Goal: Task Accomplishment & Management: Use online tool/utility

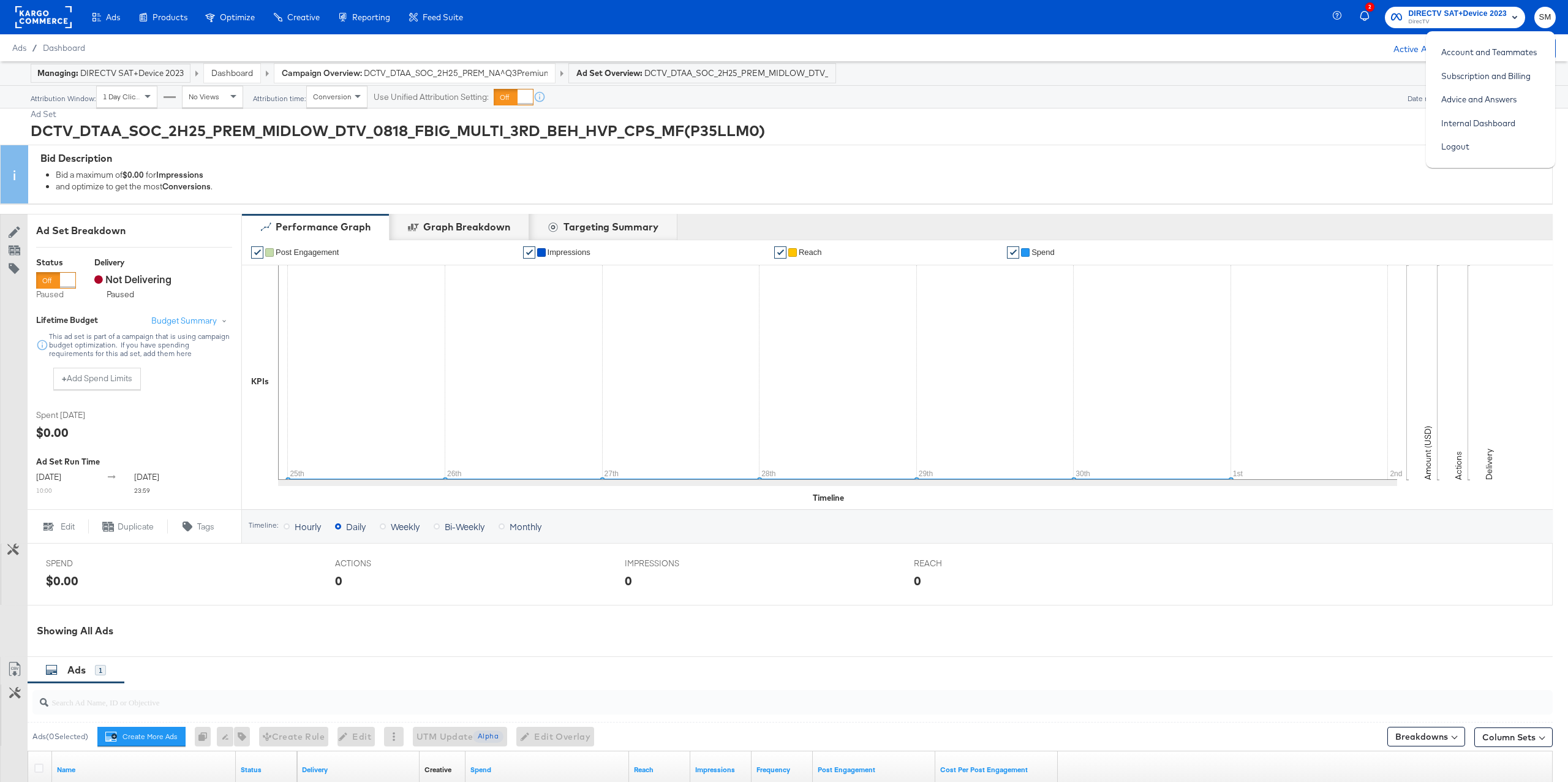
click at [53, 24] on rect at bounding box center [44, 17] width 57 height 22
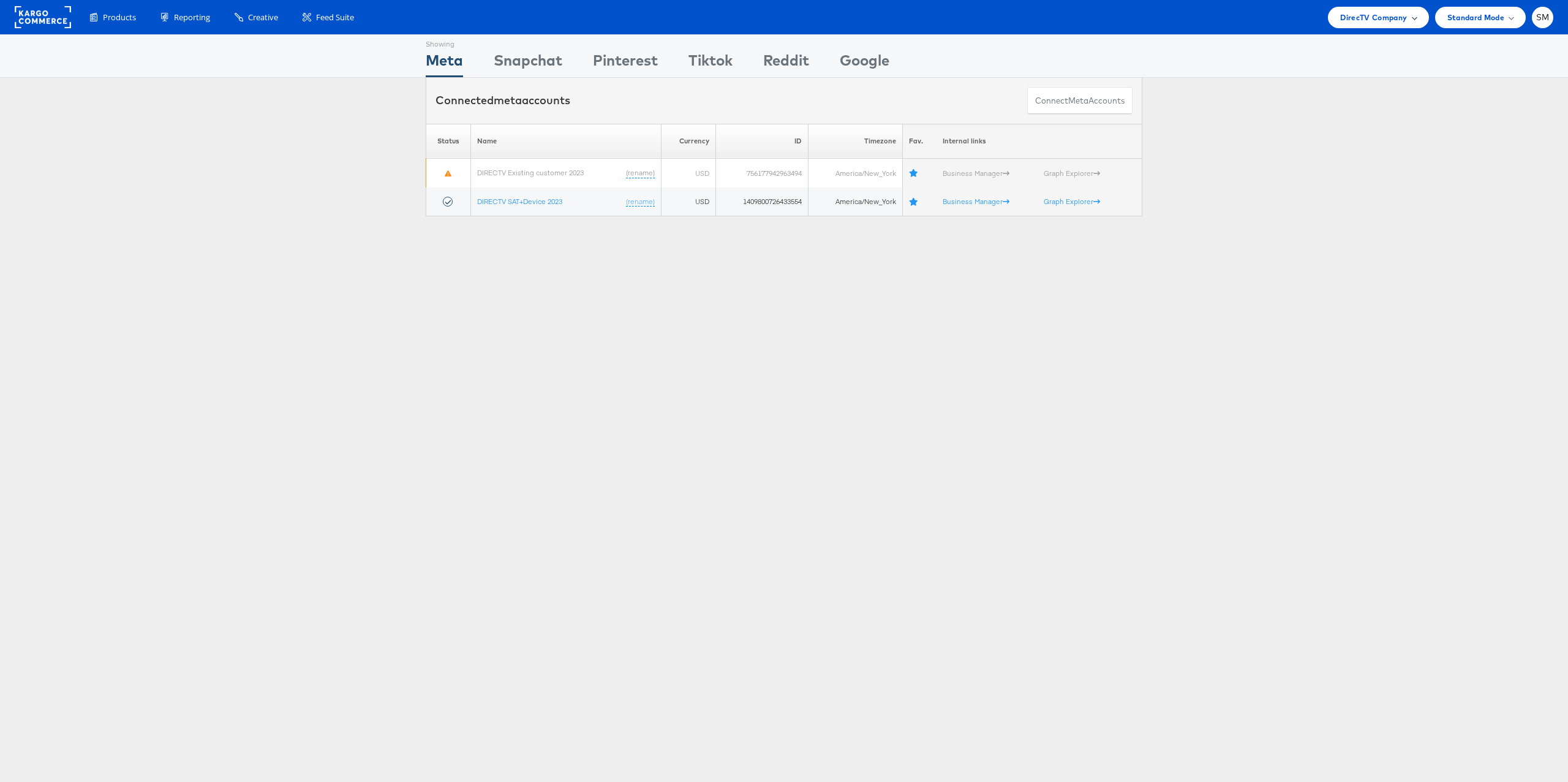
click at [1384, 8] on div "DirecTV Company" at bounding box center [1378, 17] width 100 height 21
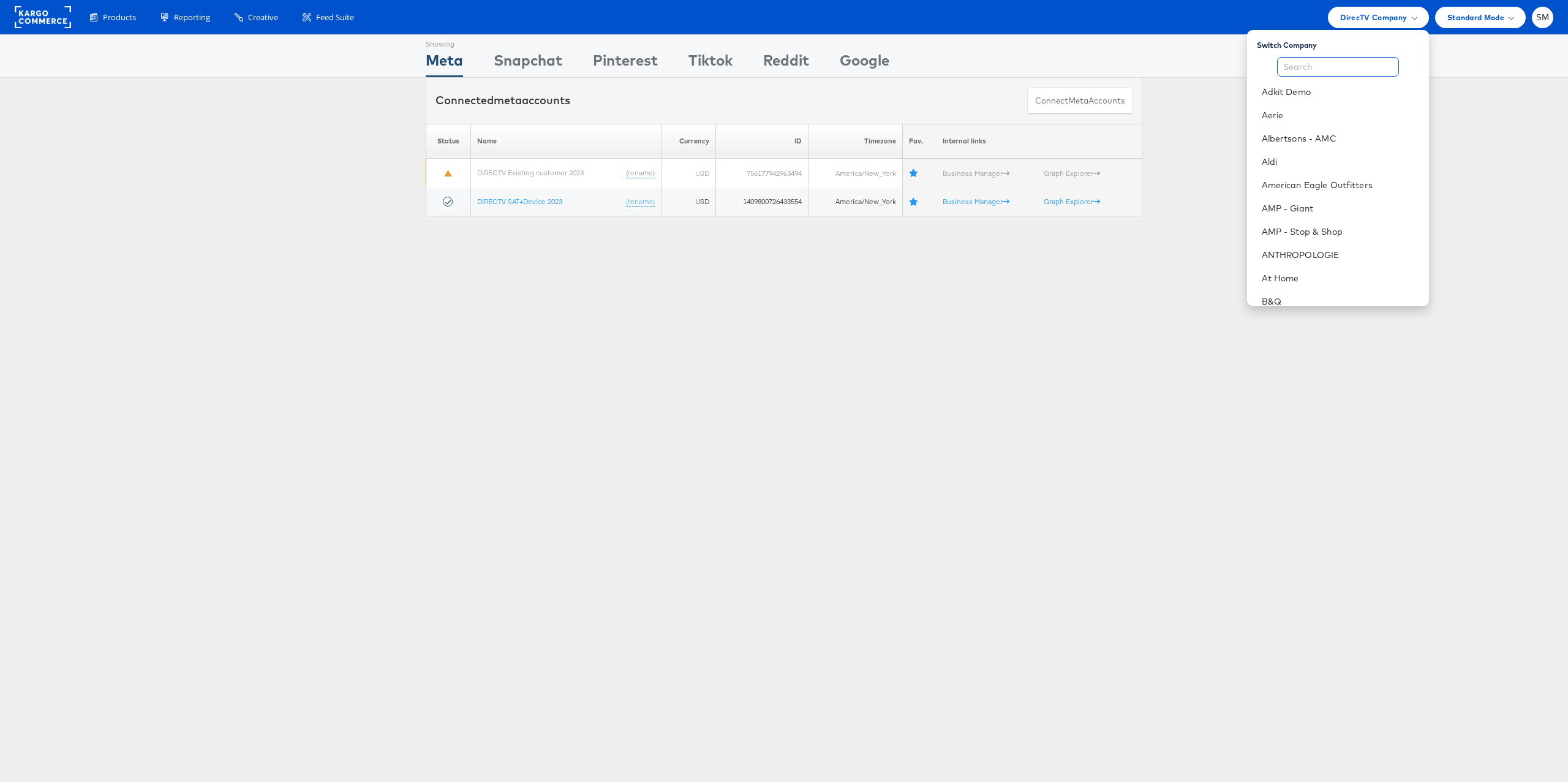
click at [1365, 62] on input "text" at bounding box center [1338, 66] width 122 height 19
type input "l"
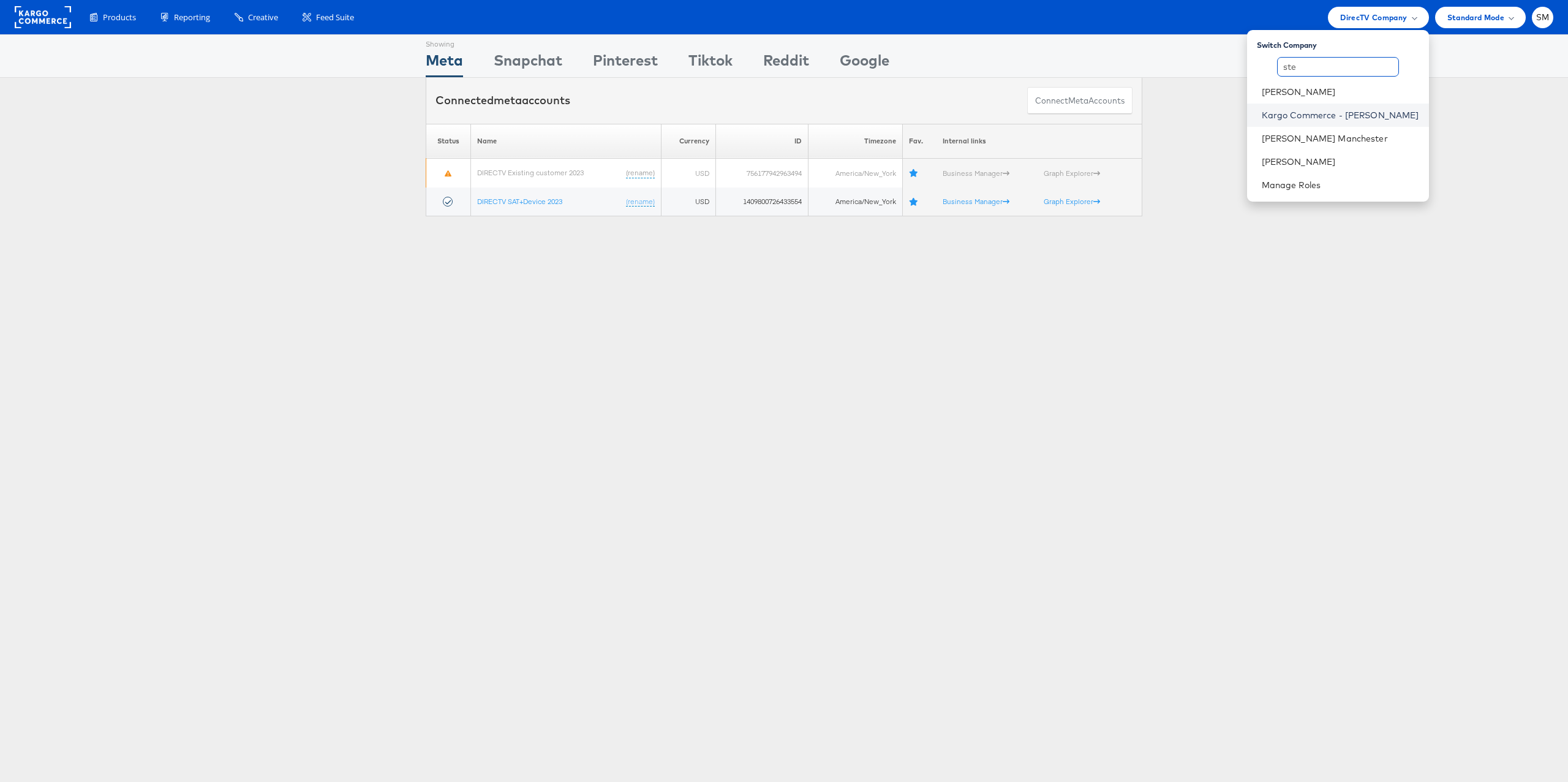
type input "ste"
click at [1361, 111] on link "Kargo Commerce - Stephen Millea" at bounding box center [1340, 115] width 157 height 12
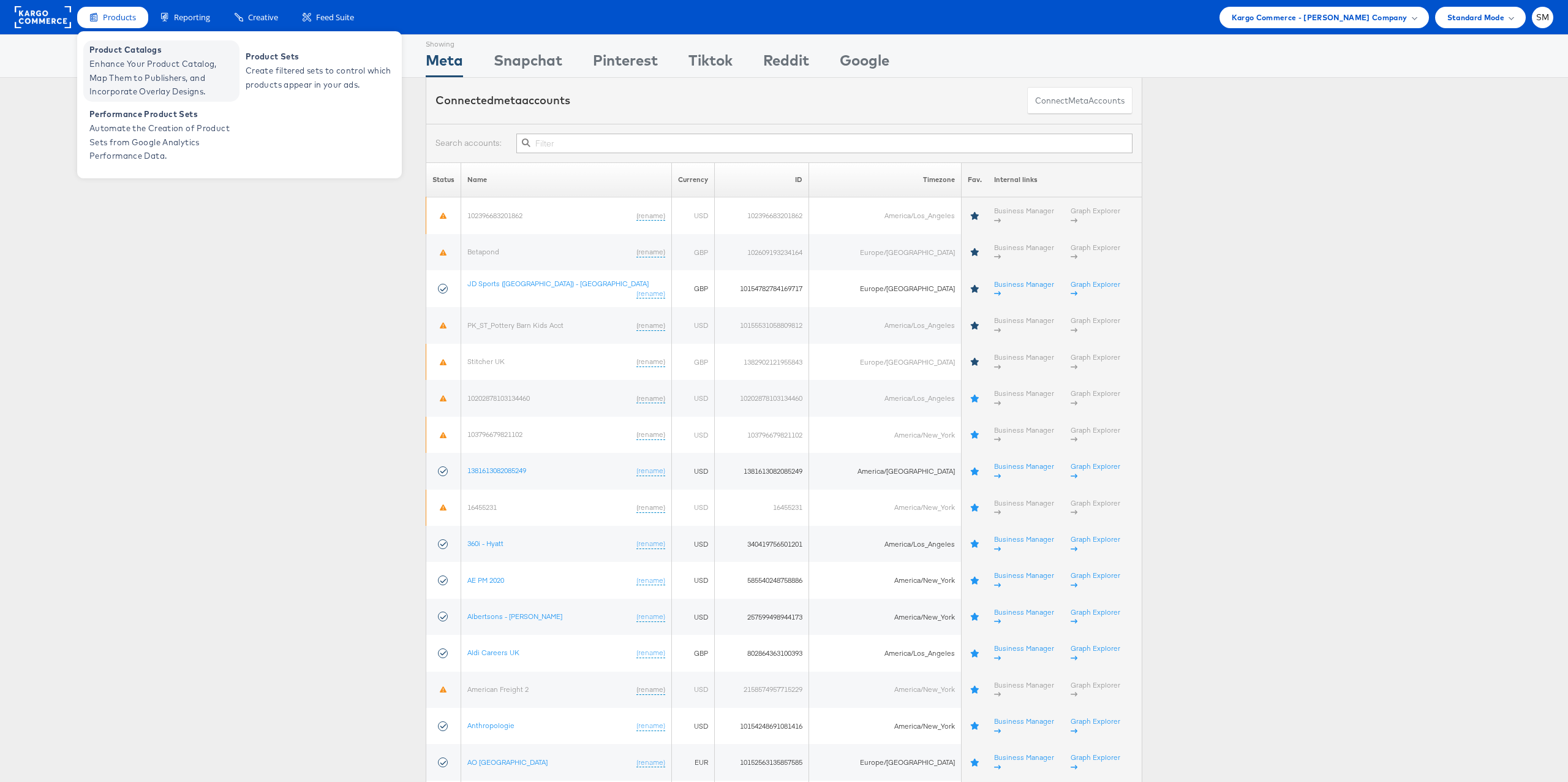
click at [147, 69] on span "Enhance Your Product Catalog, Map Them to Publishers, and Incorporate Overlay D…" at bounding box center [162, 77] width 147 height 41
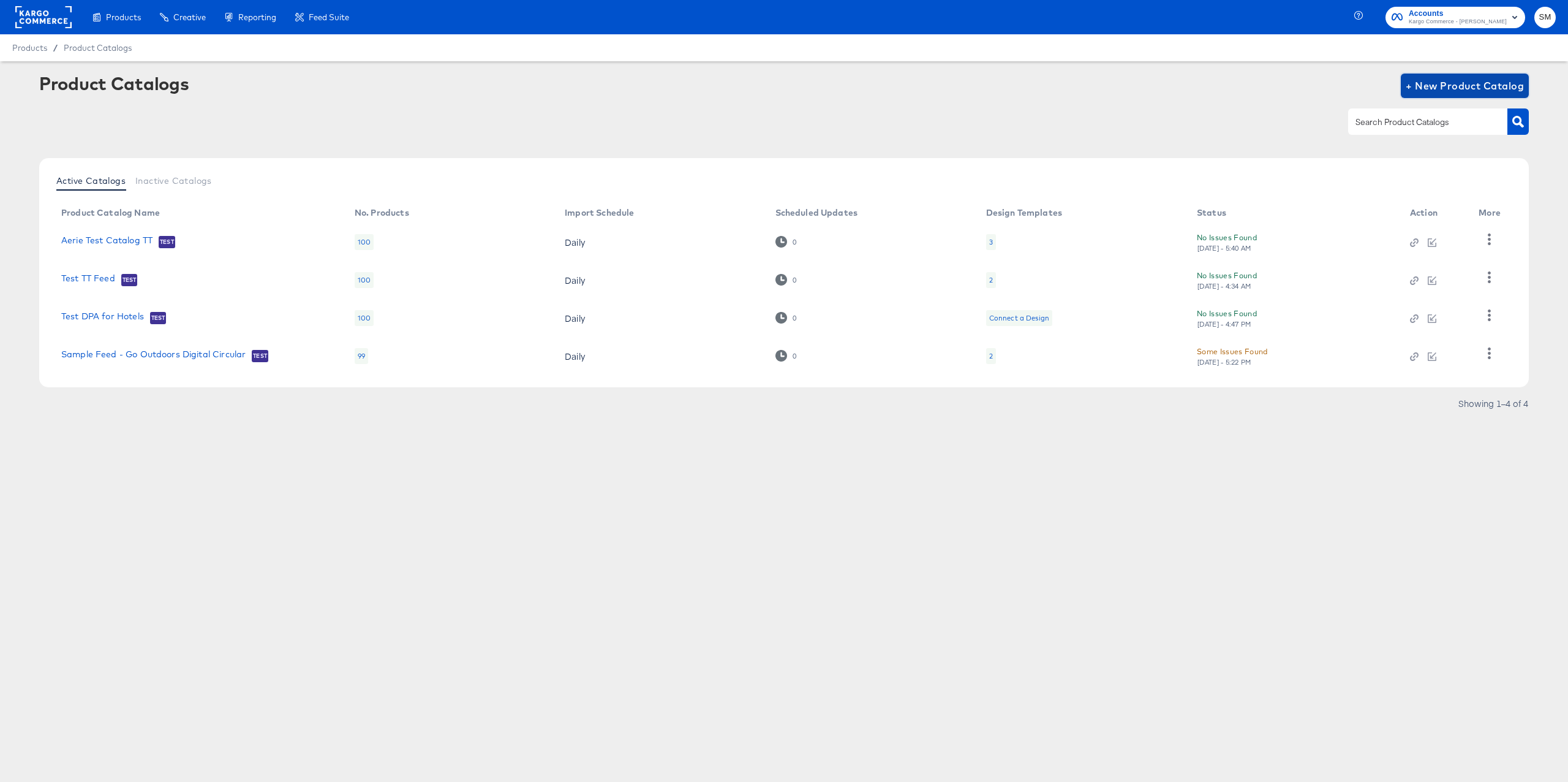
click at [1422, 89] on span "+ New Product Catalog" at bounding box center [1465, 85] width 118 height 17
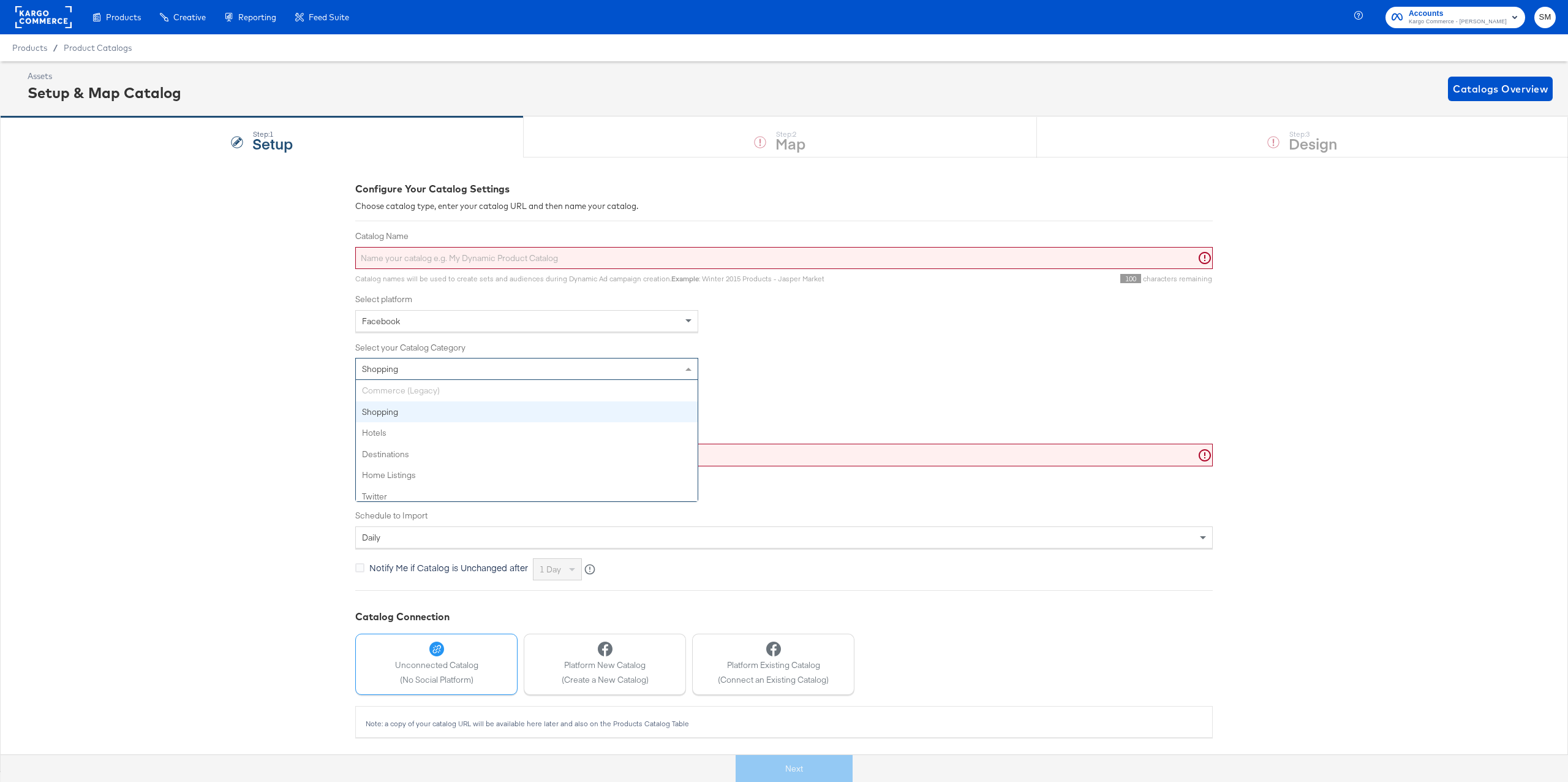
click at [391, 368] on span "Shopping" at bounding box center [380, 369] width 36 height 11
drag, startPoint x: 288, startPoint y: 370, endPoint x: 219, endPoint y: 339, distance: 75.6
click at [288, 370] on div "Configure Your Catalog Settings Choose catalog type, enter your catalog URL and…" at bounding box center [784, 464] width 1568 height 613
click at [36, 21] on rect at bounding box center [44, 17] width 57 height 22
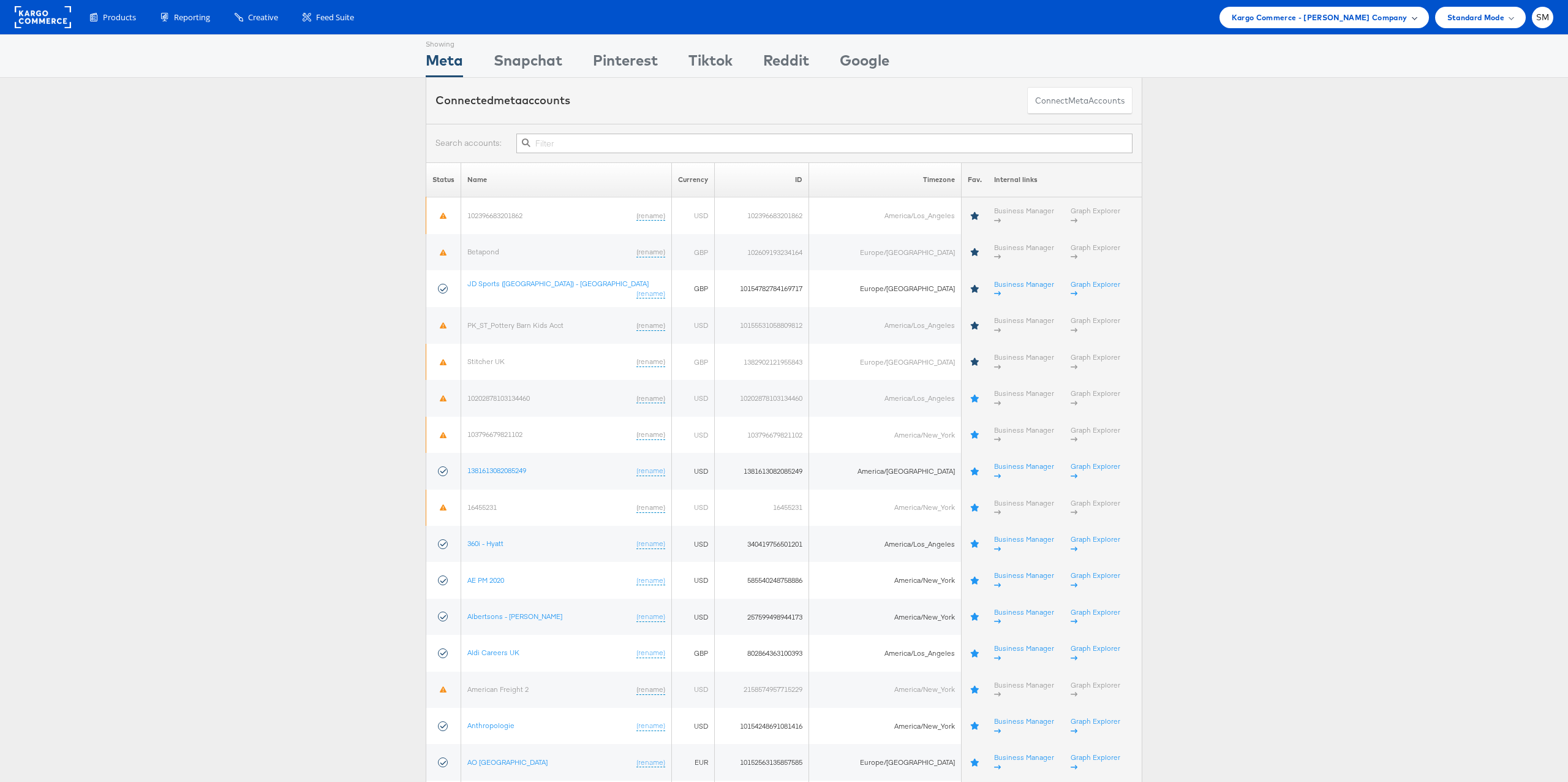
click at [1258, 19] on span "Kargo Commerce - [PERSON_NAME] Company" at bounding box center [1319, 18] width 176 height 13
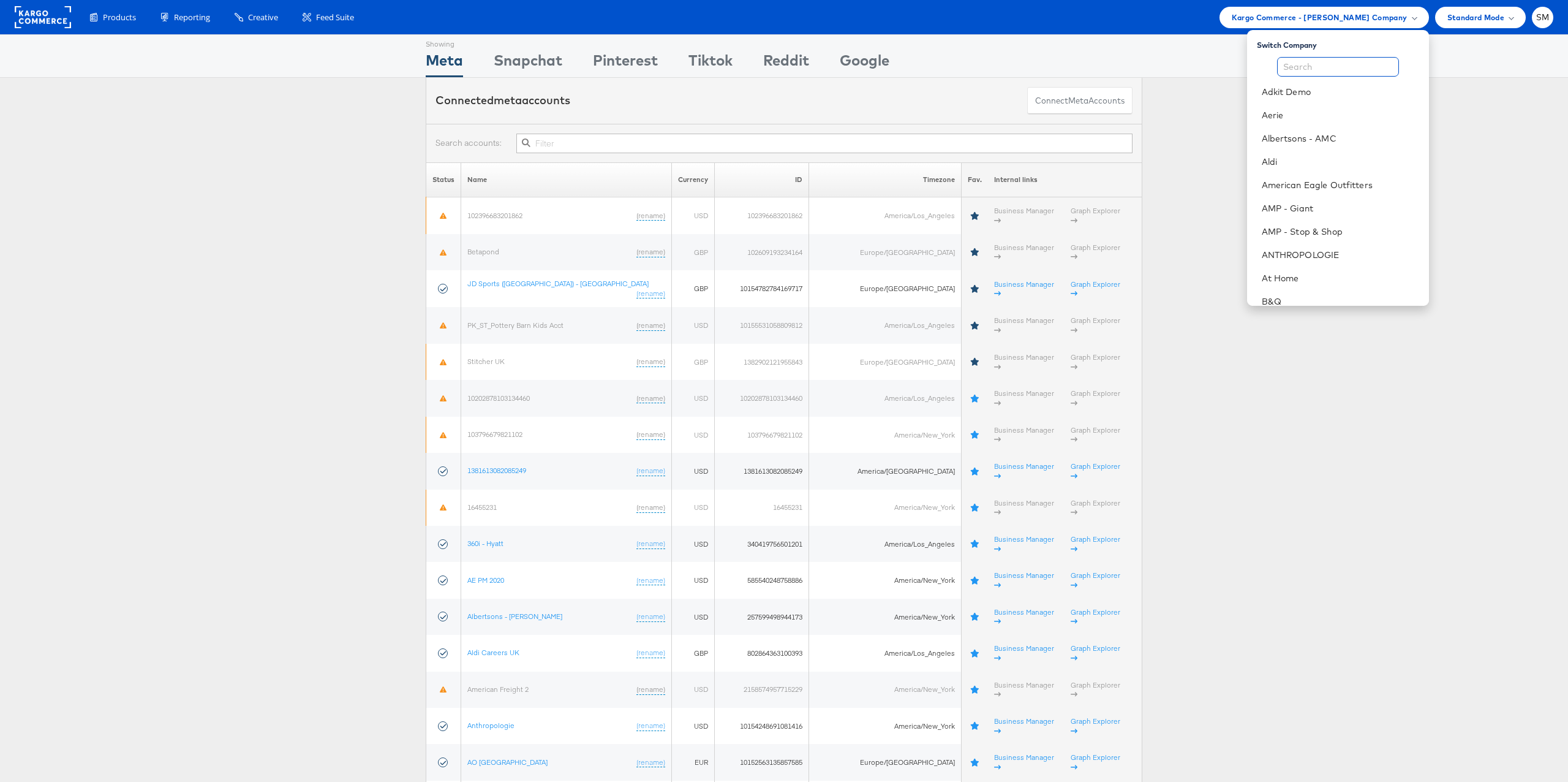
click at [1287, 62] on input "text" at bounding box center [1338, 66] width 122 height 19
type input "am"
click at [1264, 107] on li "American Eagle Outfitters" at bounding box center [1338, 115] width 182 height 24
click at [1324, 112] on link "American Eagle Outfitters" at bounding box center [1340, 115] width 157 height 12
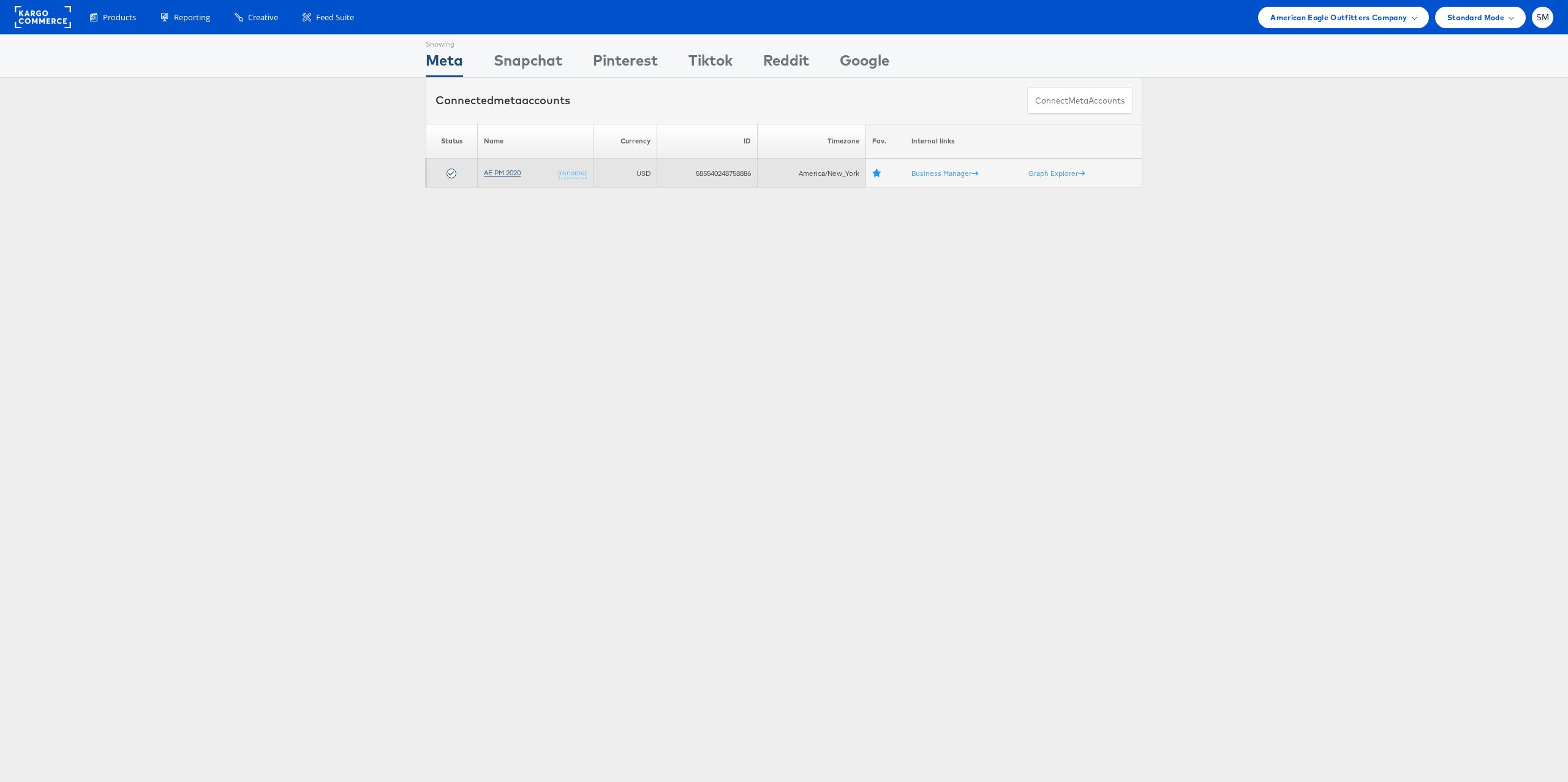
click at [497, 171] on link "AE PM 2020" at bounding box center [502, 172] width 36 height 9
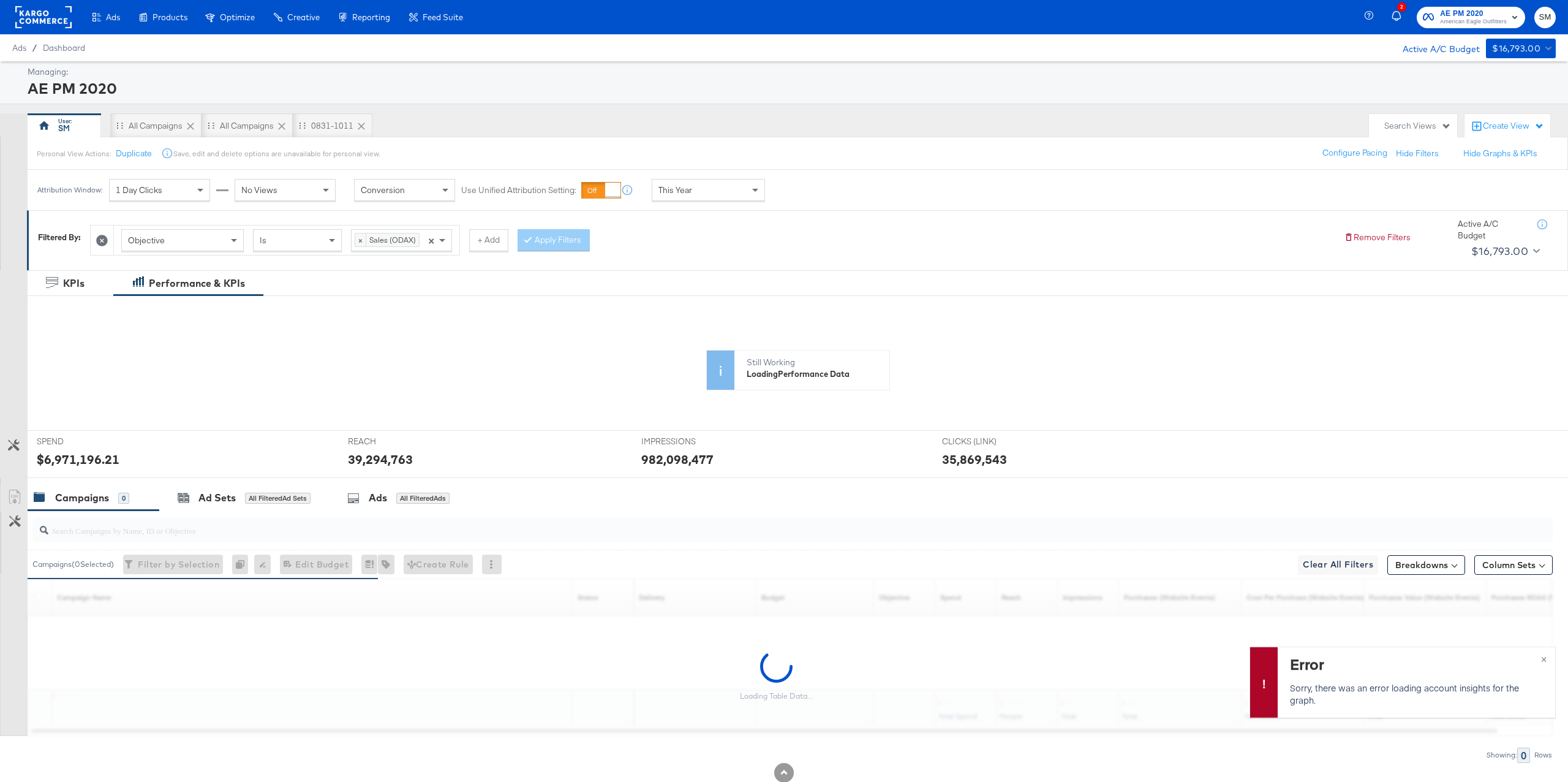
click at [105, 240] on icon at bounding box center [102, 241] width 11 height 11
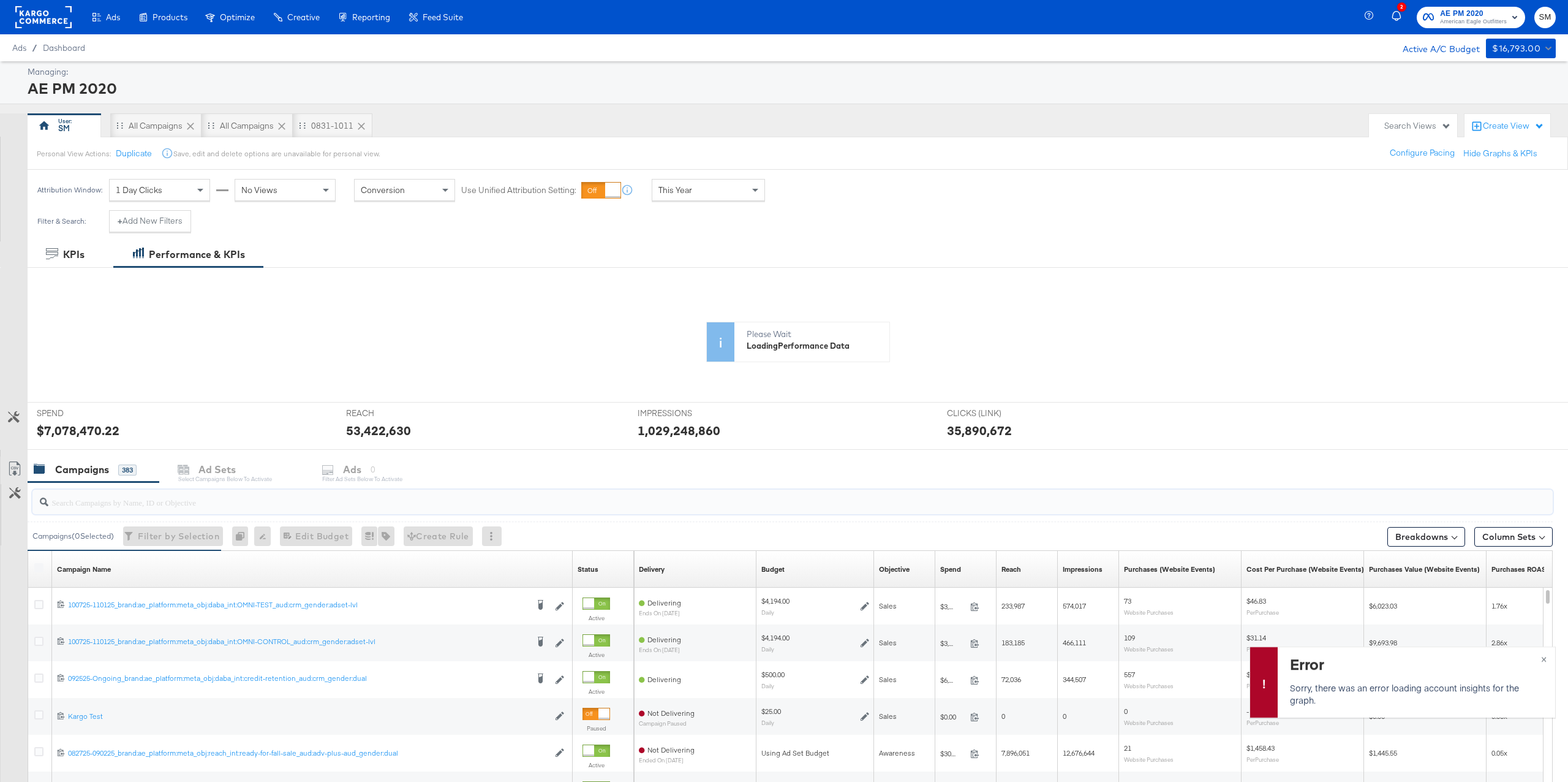
click at [118, 503] on input "search" at bounding box center [729, 497] width 1361 height 24
paste input "120232568489100554"
type input "120232568489100554"
click at [169, 227] on button "+ Add New Filters" at bounding box center [150, 220] width 82 height 22
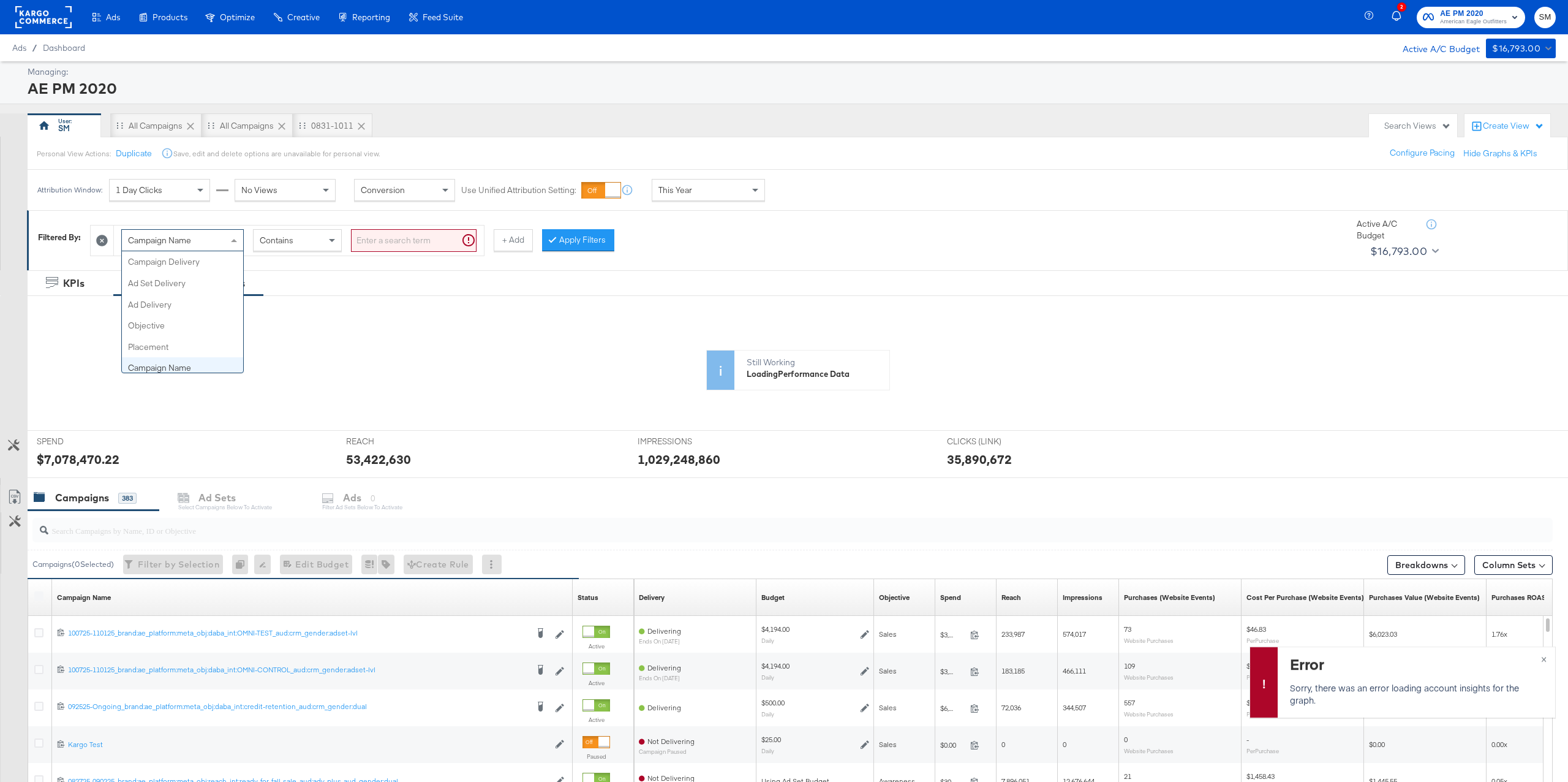
click at [189, 243] on span "Campaign Name" at bounding box center [160, 241] width 63 height 11
click at [389, 244] on input "search" at bounding box center [413, 241] width 126 height 23
paste input "120232568489100554"
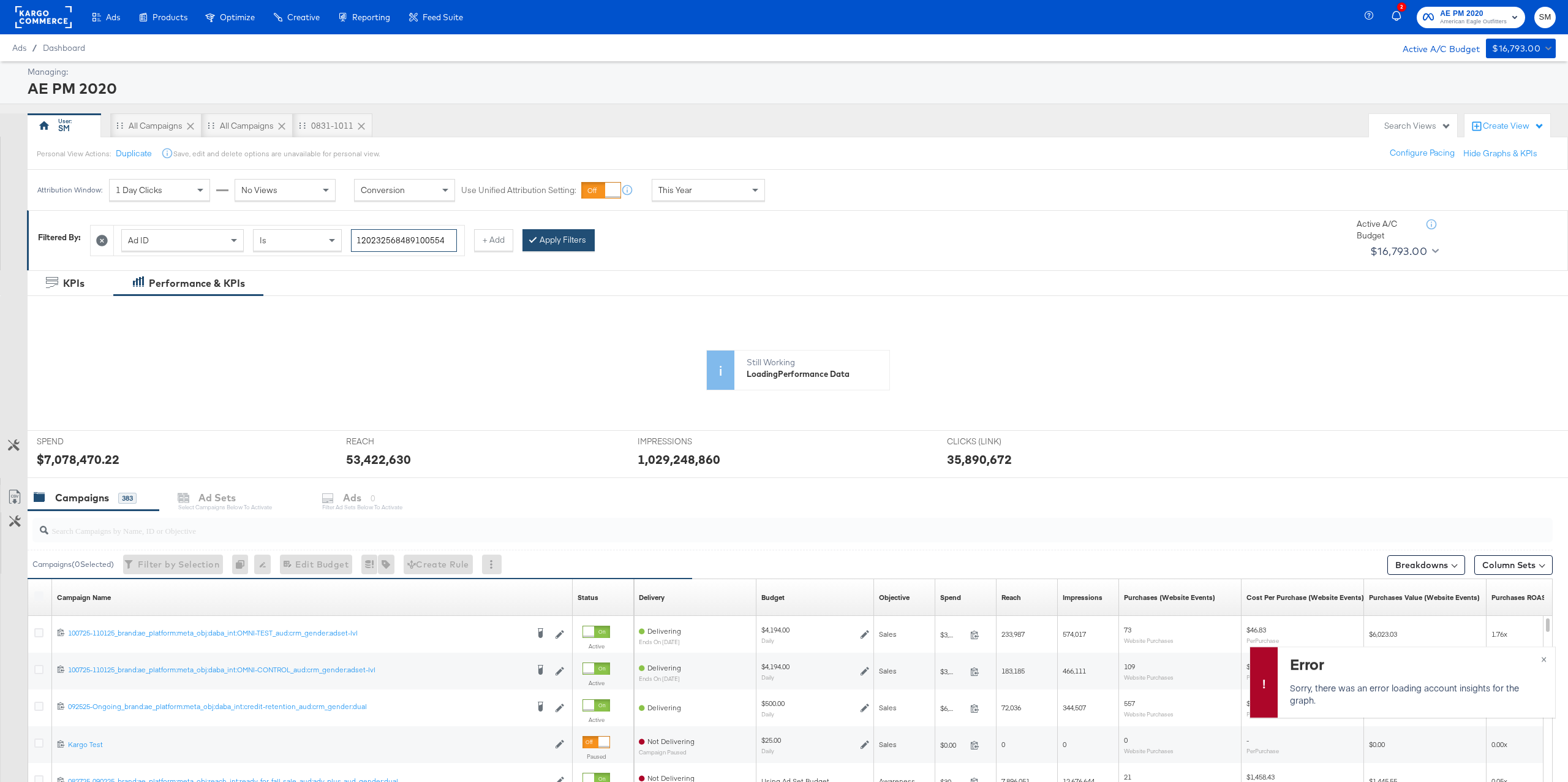
type input "120232568489100554"
click at [585, 242] on button "Apply Filters" at bounding box center [558, 240] width 72 height 22
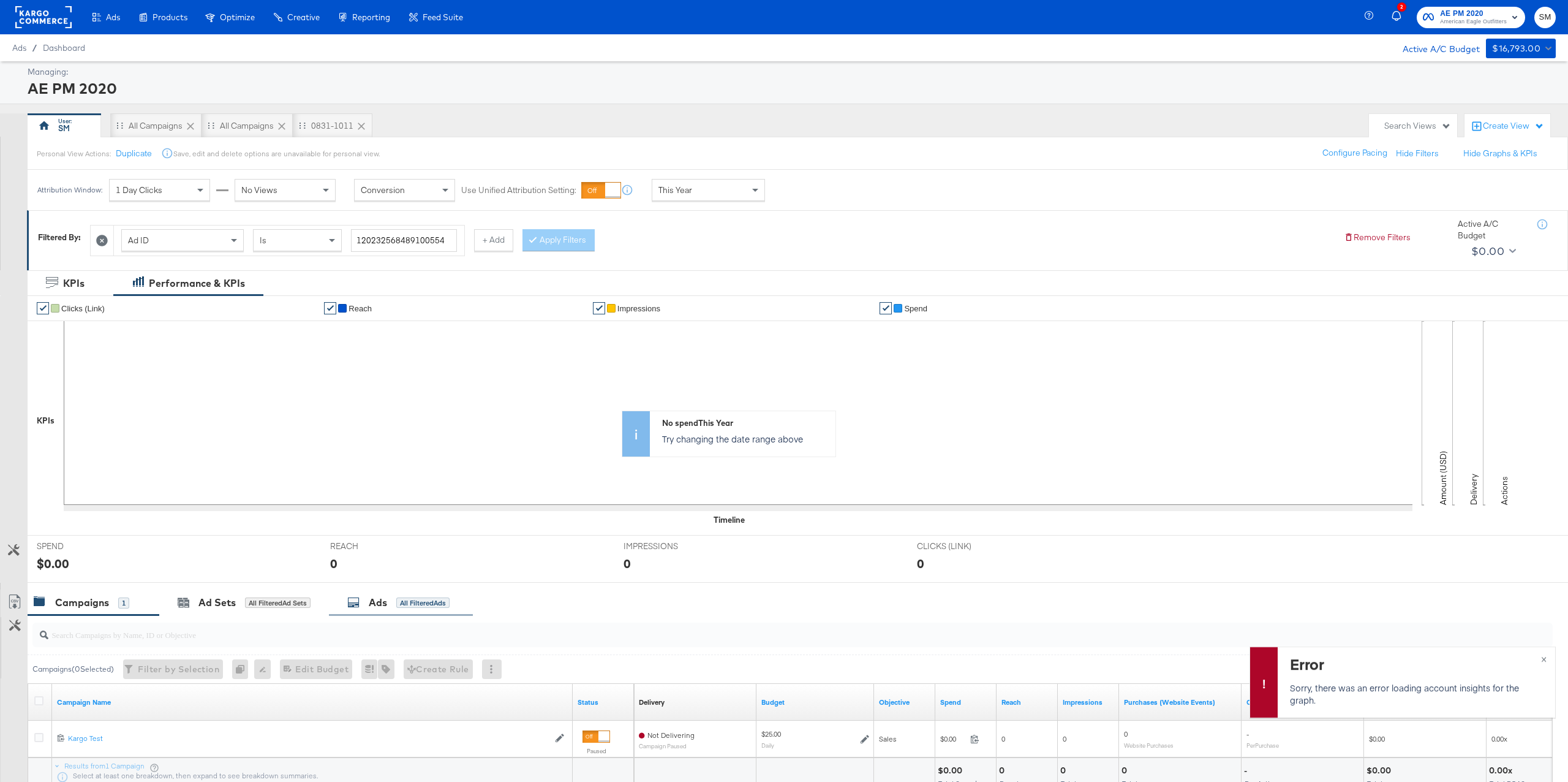
click at [400, 605] on div "All Filtered Ads" at bounding box center [423, 603] width 53 height 11
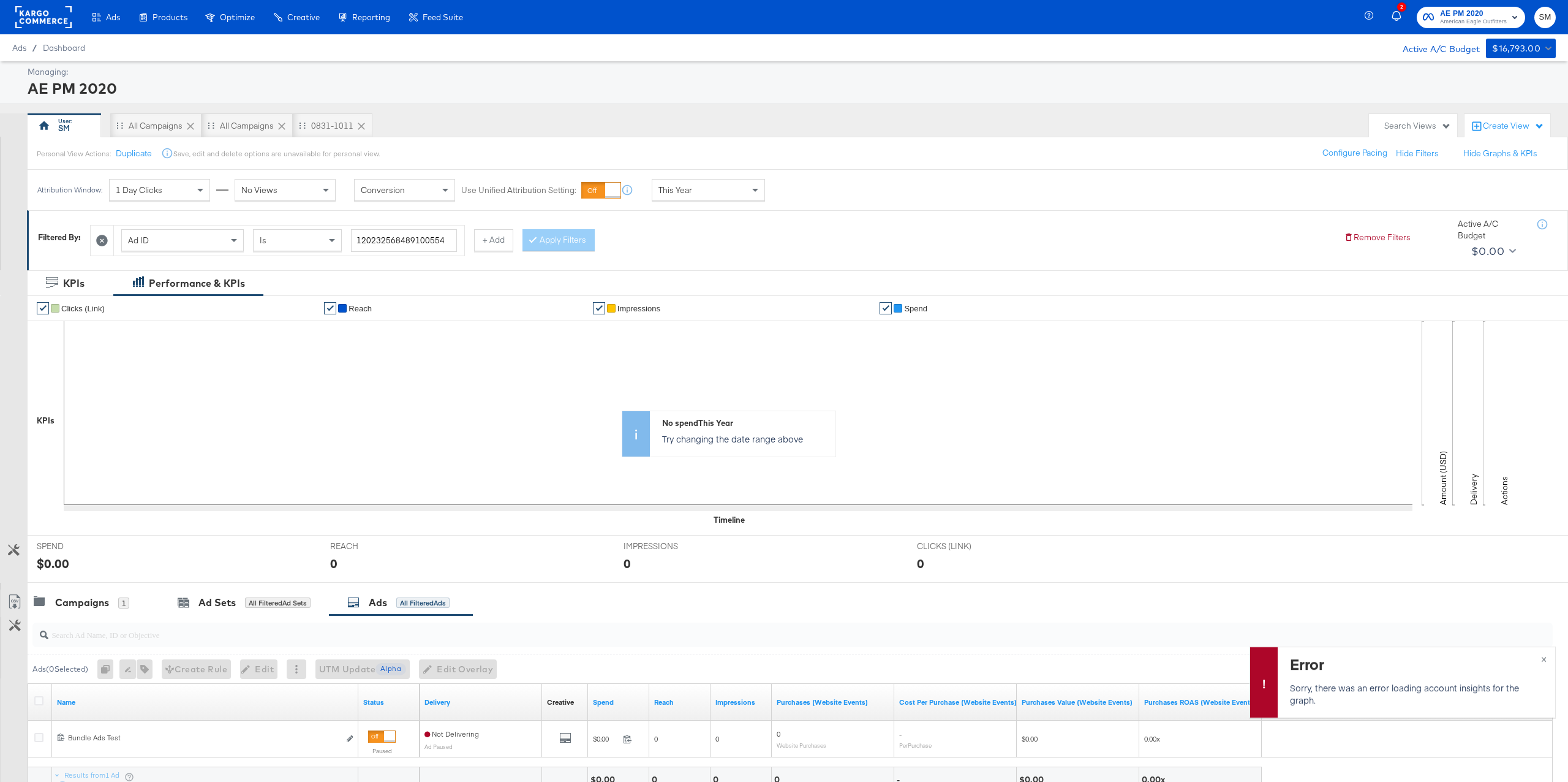
scroll to position [102, 0]
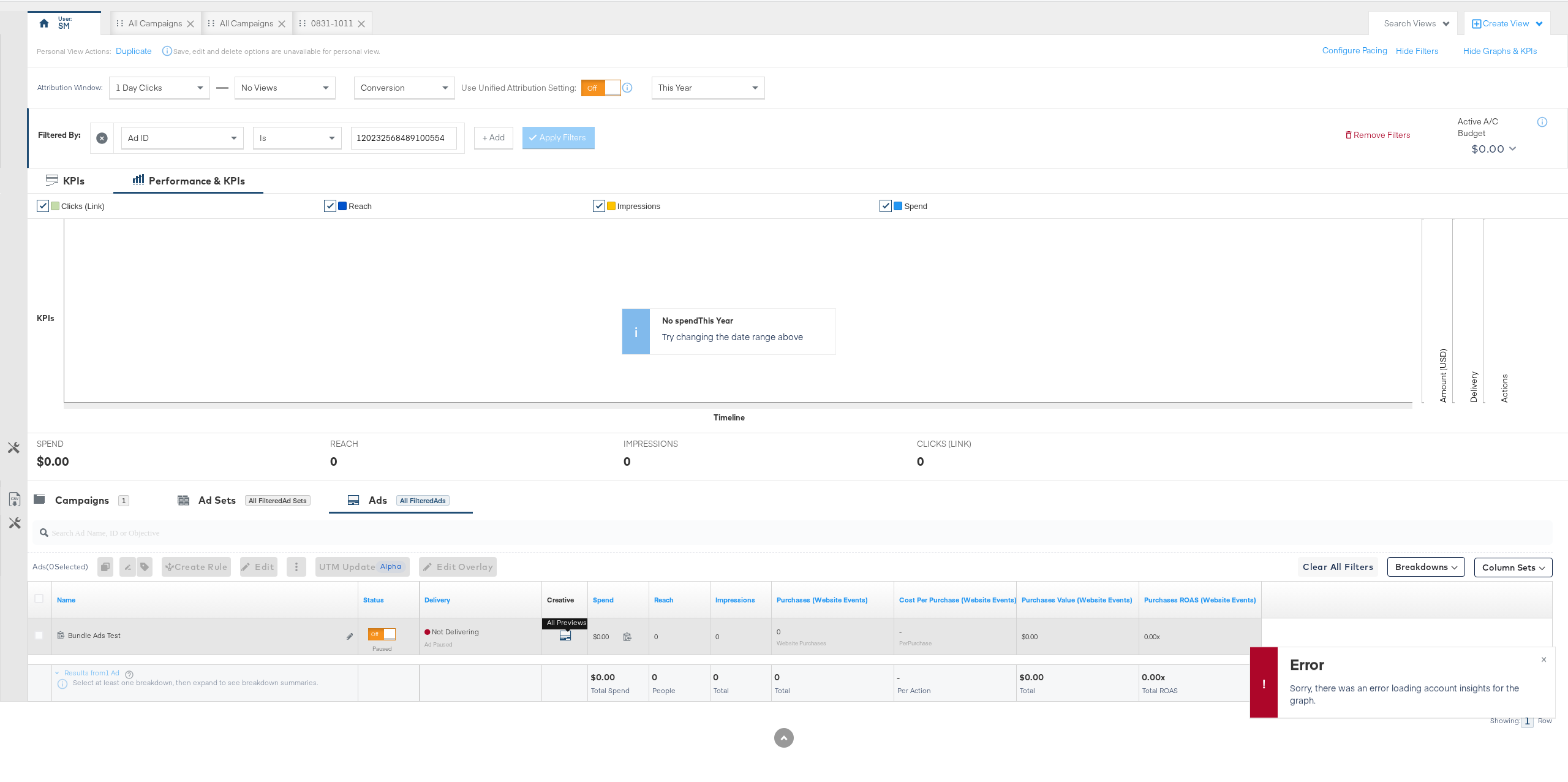
click at [563, 635] on icon "default" at bounding box center [565, 635] width 12 height 12
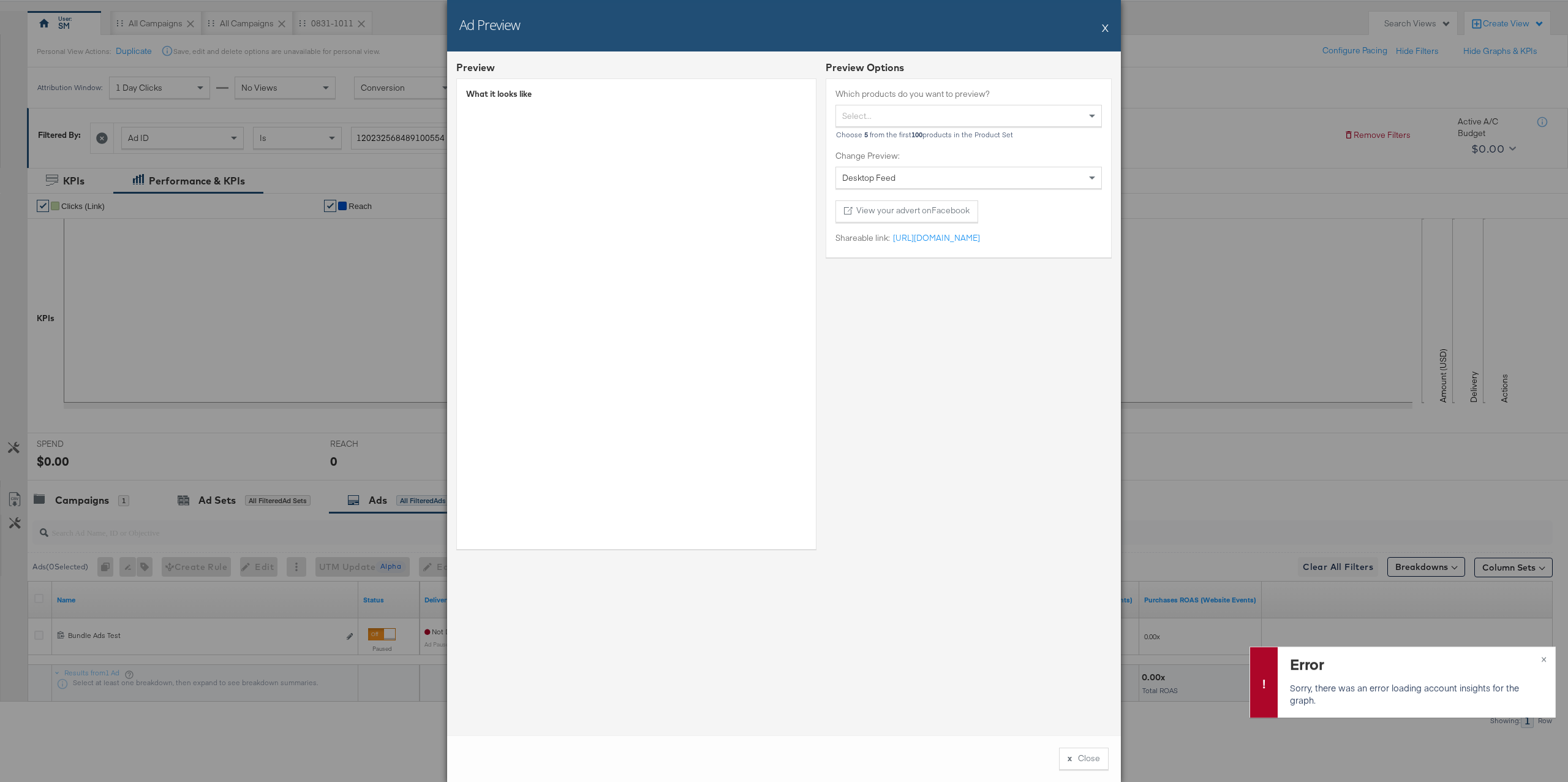
click at [933, 113] on div "Select..." at bounding box center [968, 116] width 265 height 21
click at [920, 404] on div "Preview Options Which products do you want to preview? Select... NFL Baltimore …" at bounding box center [968, 310] width 286 height 498
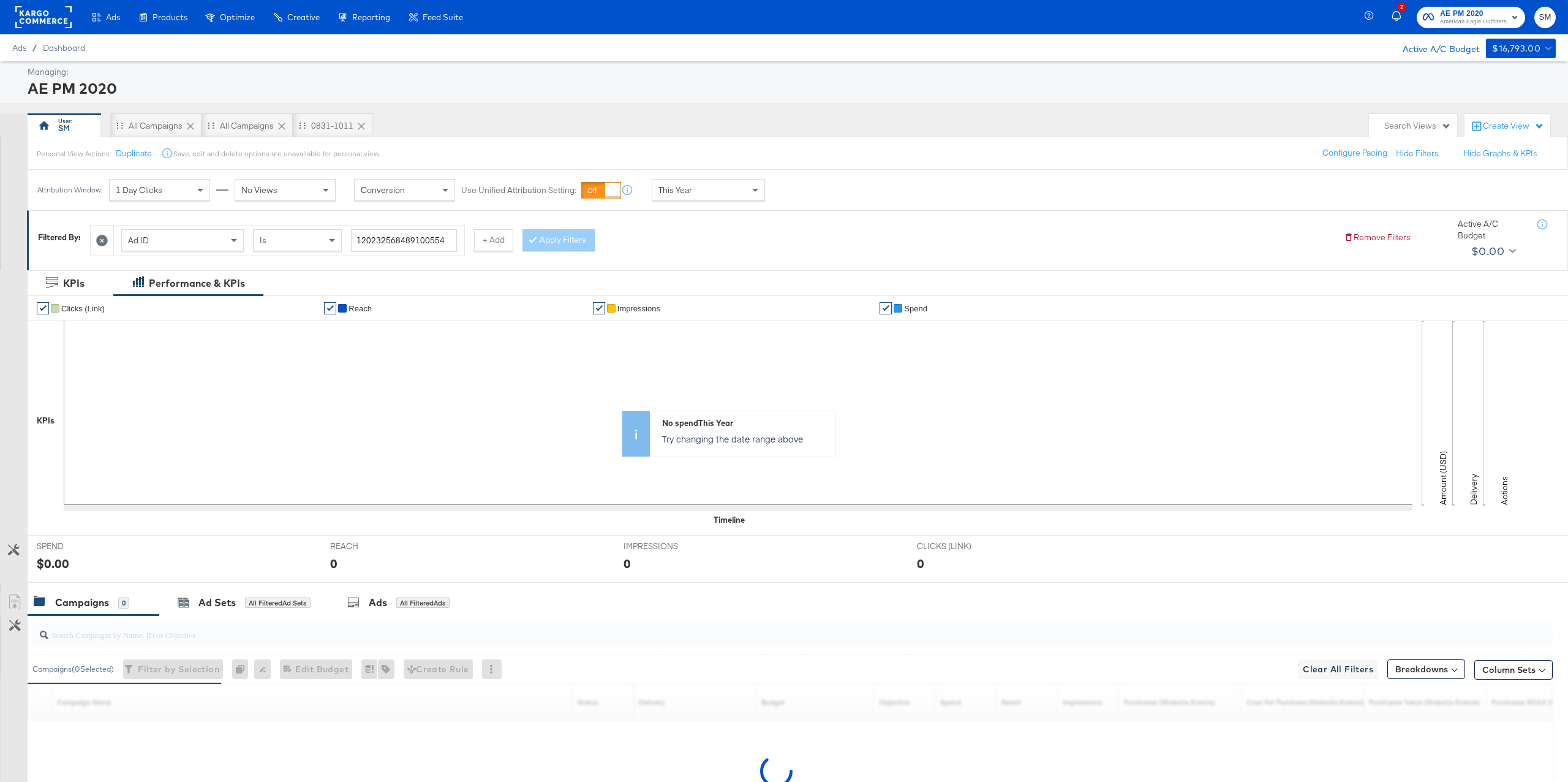
click at [65, 15] on rect at bounding box center [44, 17] width 57 height 22
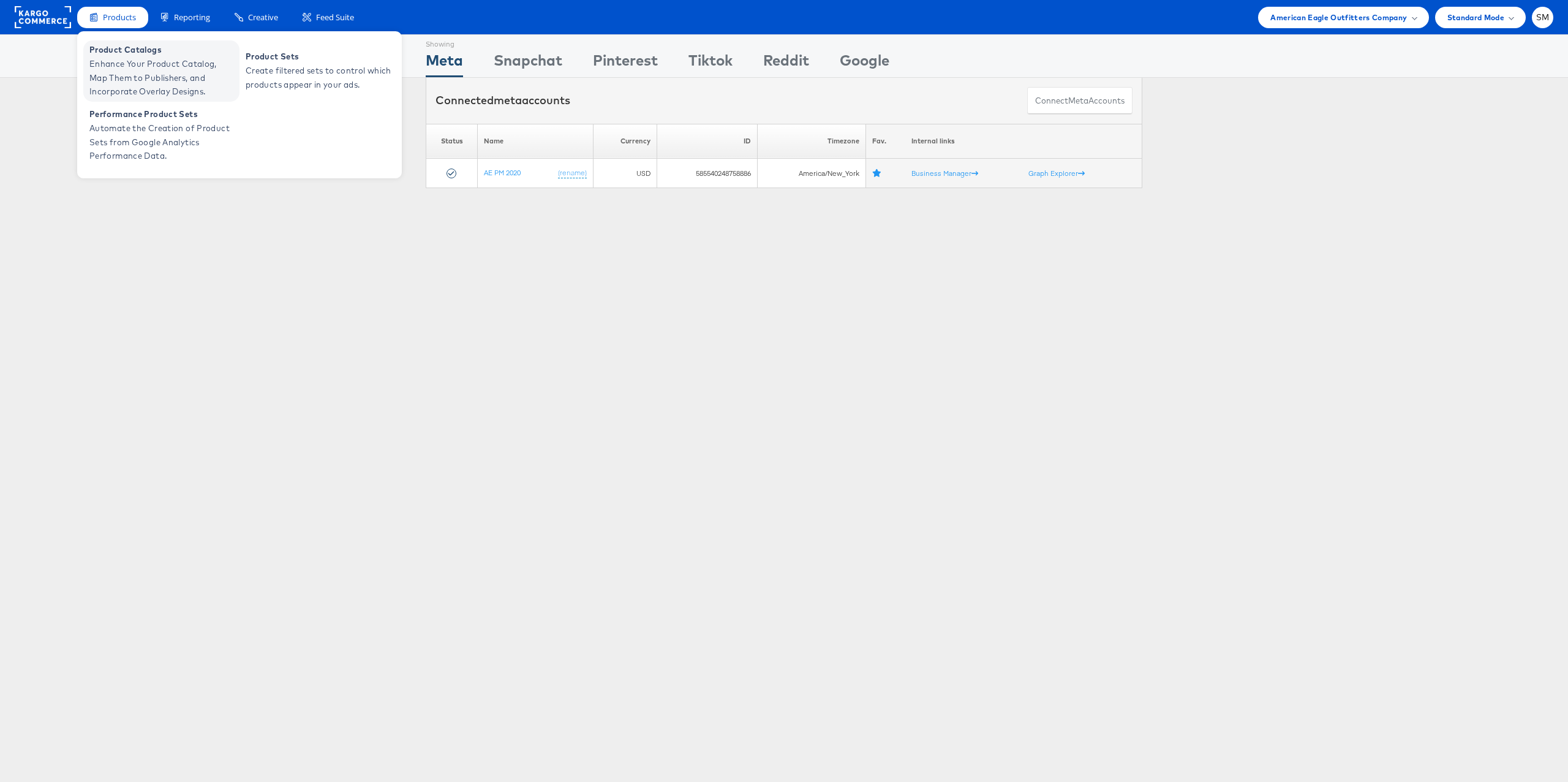
click at [119, 70] on span "Enhance Your Product Catalog, Map Them to Publishers, and Incorporate Overlay D…" at bounding box center [162, 77] width 147 height 41
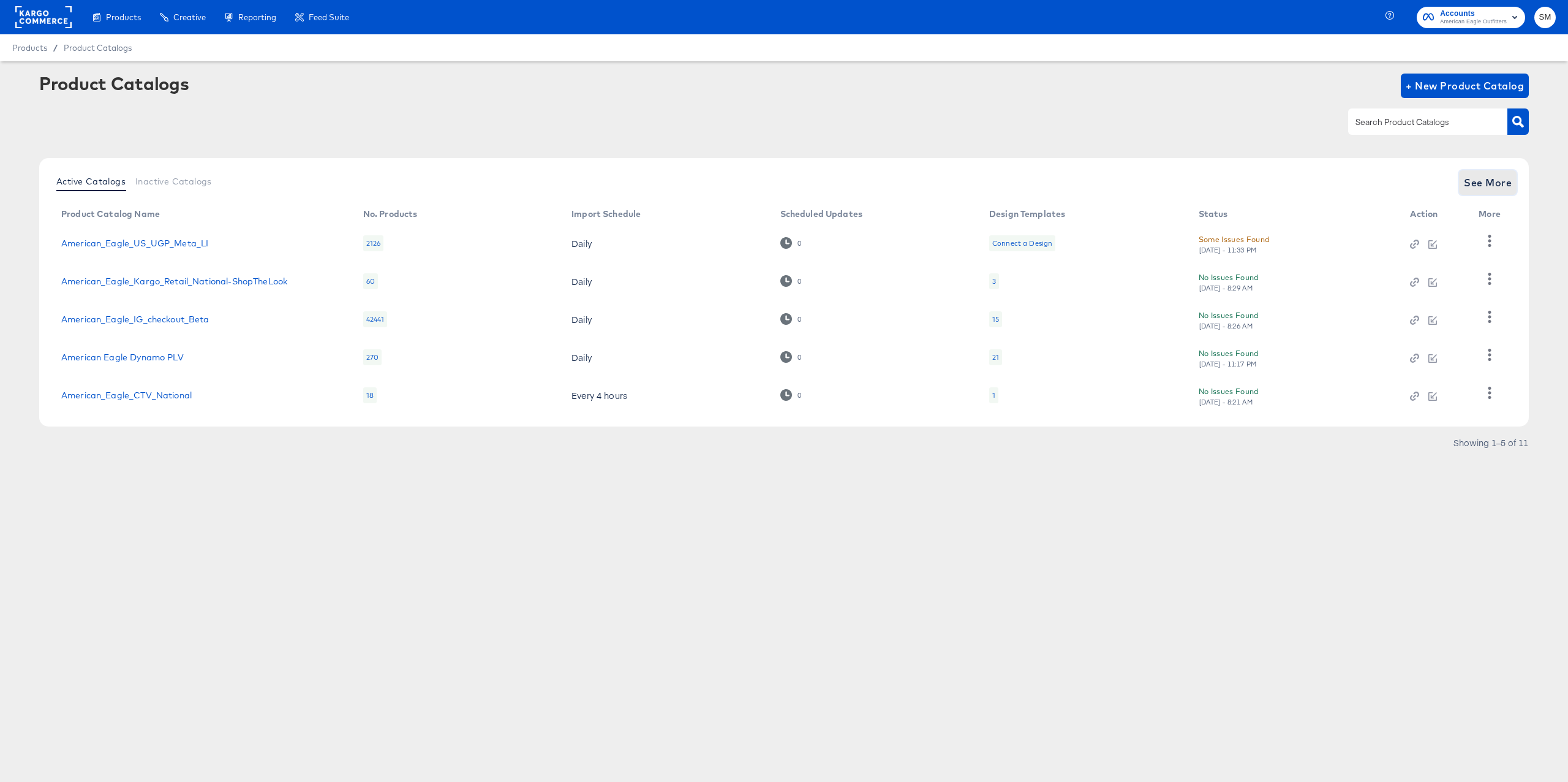
click at [1480, 184] on span "See More" at bounding box center [1488, 182] width 48 height 17
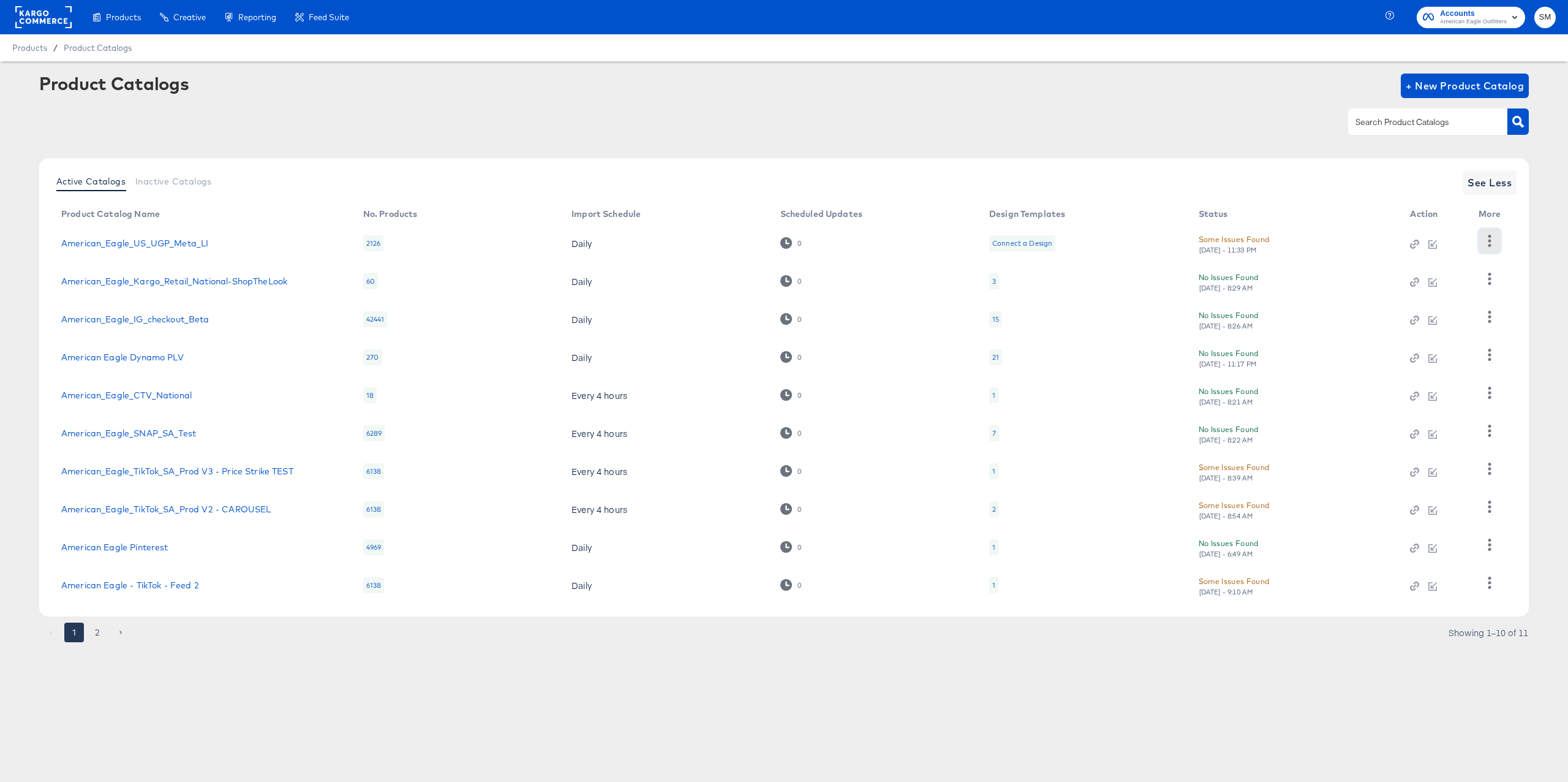
click at [1495, 246] on icon "button" at bounding box center [1489, 241] width 11 height 11
click at [948, 149] on div "Product Catalogs + New Product Catalog Active Catalogs Inactive Catalogs See Le…" at bounding box center [784, 361] width 1489 height 575
click at [1487, 275] on icon "button" at bounding box center [1489, 278] width 11 height 11
click at [1493, 583] on icon "button" at bounding box center [1489, 582] width 11 height 11
click at [1497, 467] on button "button" at bounding box center [1489, 468] width 21 height 24
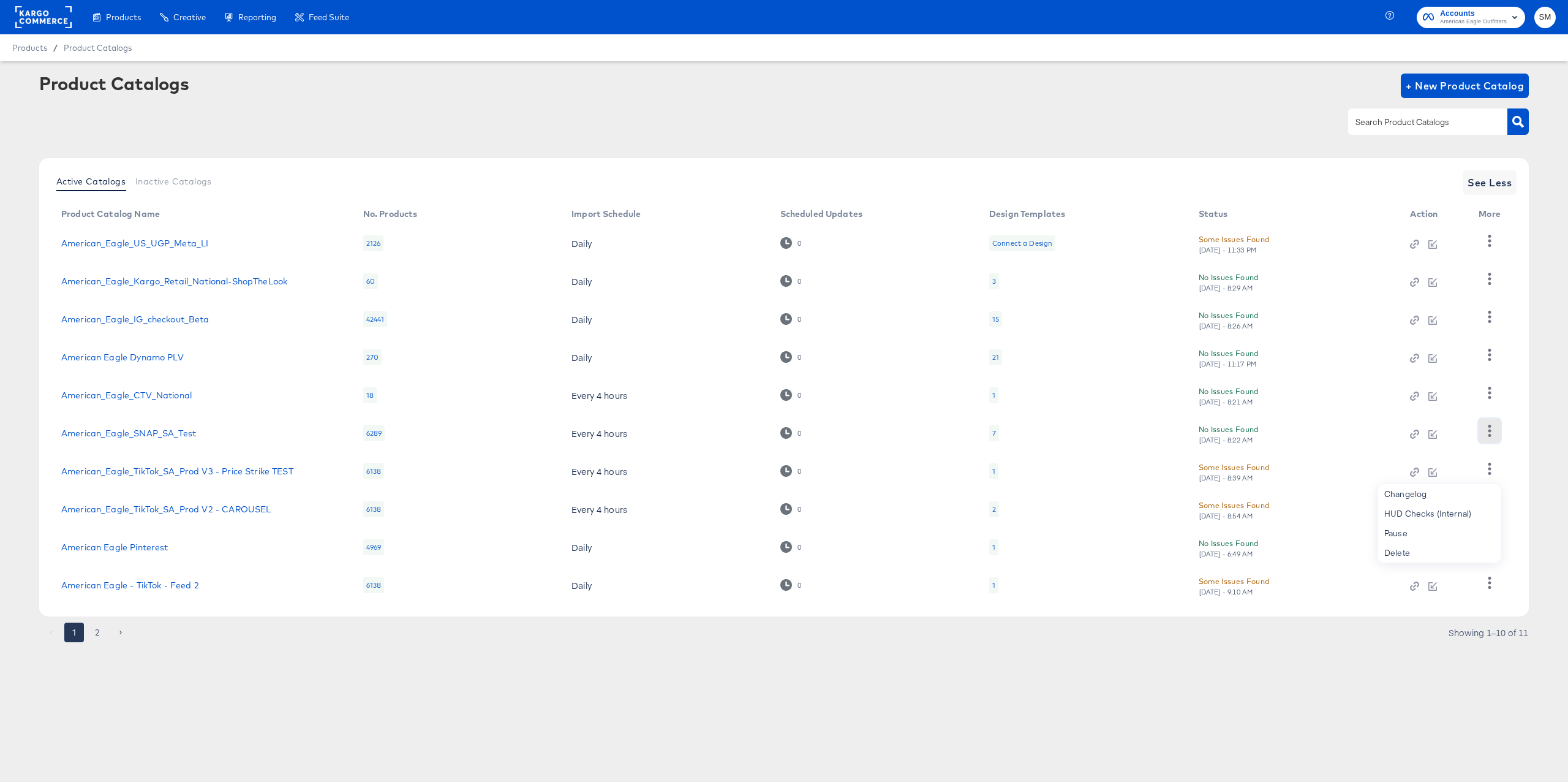
click at [1490, 440] on button "button" at bounding box center [1489, 430] width 21 height 24
click at [1492, 395] on icon "button" at bounding box center [1489, 392] width 11 height 11
click at [1489, 350] on icon "button" at bounding box center [1490, 354] width 3 height 11
click at [1493, 313] on icon "button" at bounding box center [1489, 316] width 11 height 11
click at [1485, 276] on icon "button" at bounding box center [1489, 278] width 11 height 11
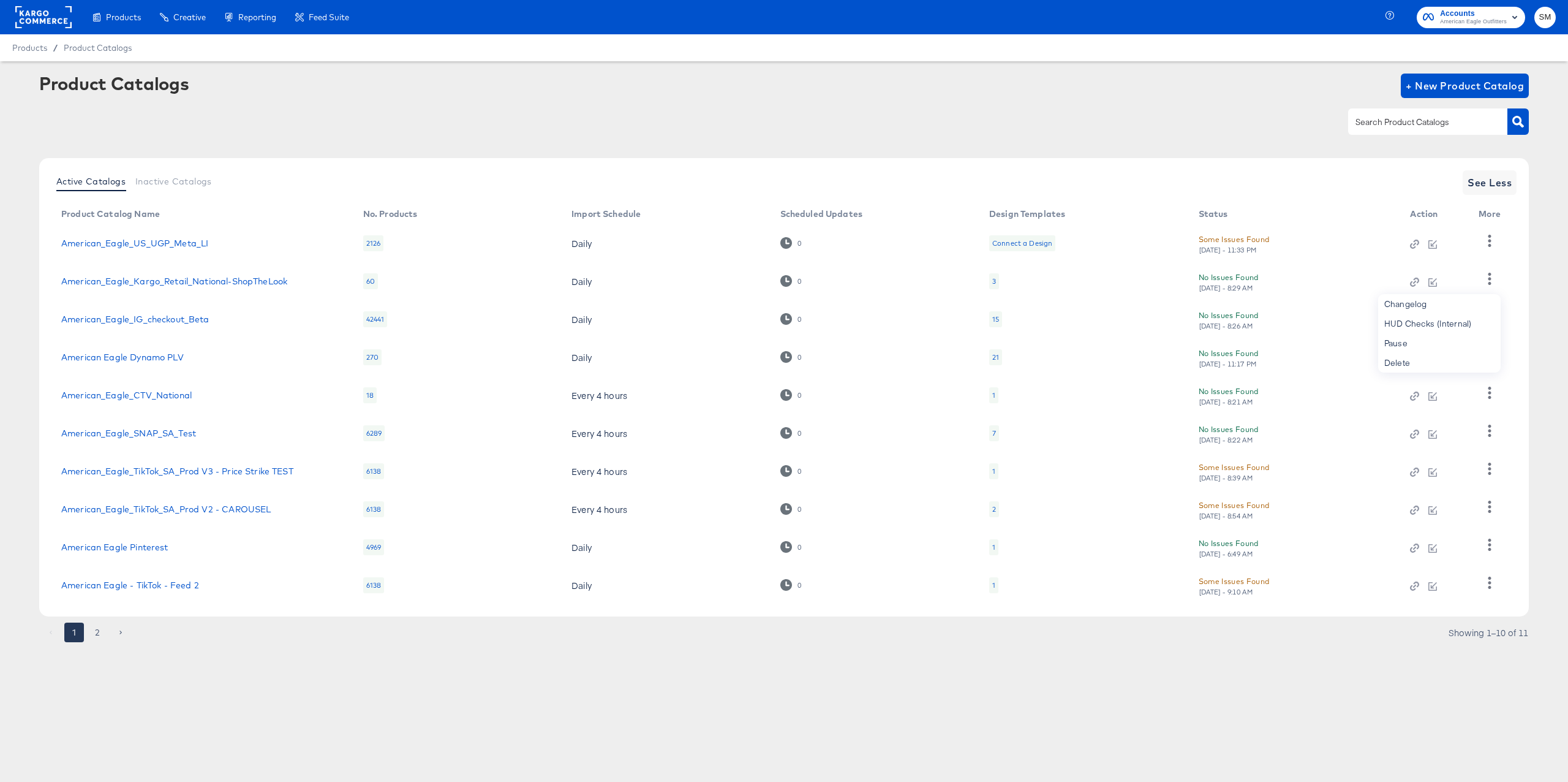
drag, startPoint x: 563, startPoint y: 643, endPoint x: 548, endPoint y: 644, distance: 15.0
click at [562, 643] on div "1 2 Showing 1–10 of 11" at bounding box center [784, 639] width 1489 height 19
drag, startPoint x: 99, startPoint y: 639, endPoint x: 202, endPoint y: 617, distance: 105.3
click at [99, 639] on button "2" at bounding box center [97, 632] width 19 height 19
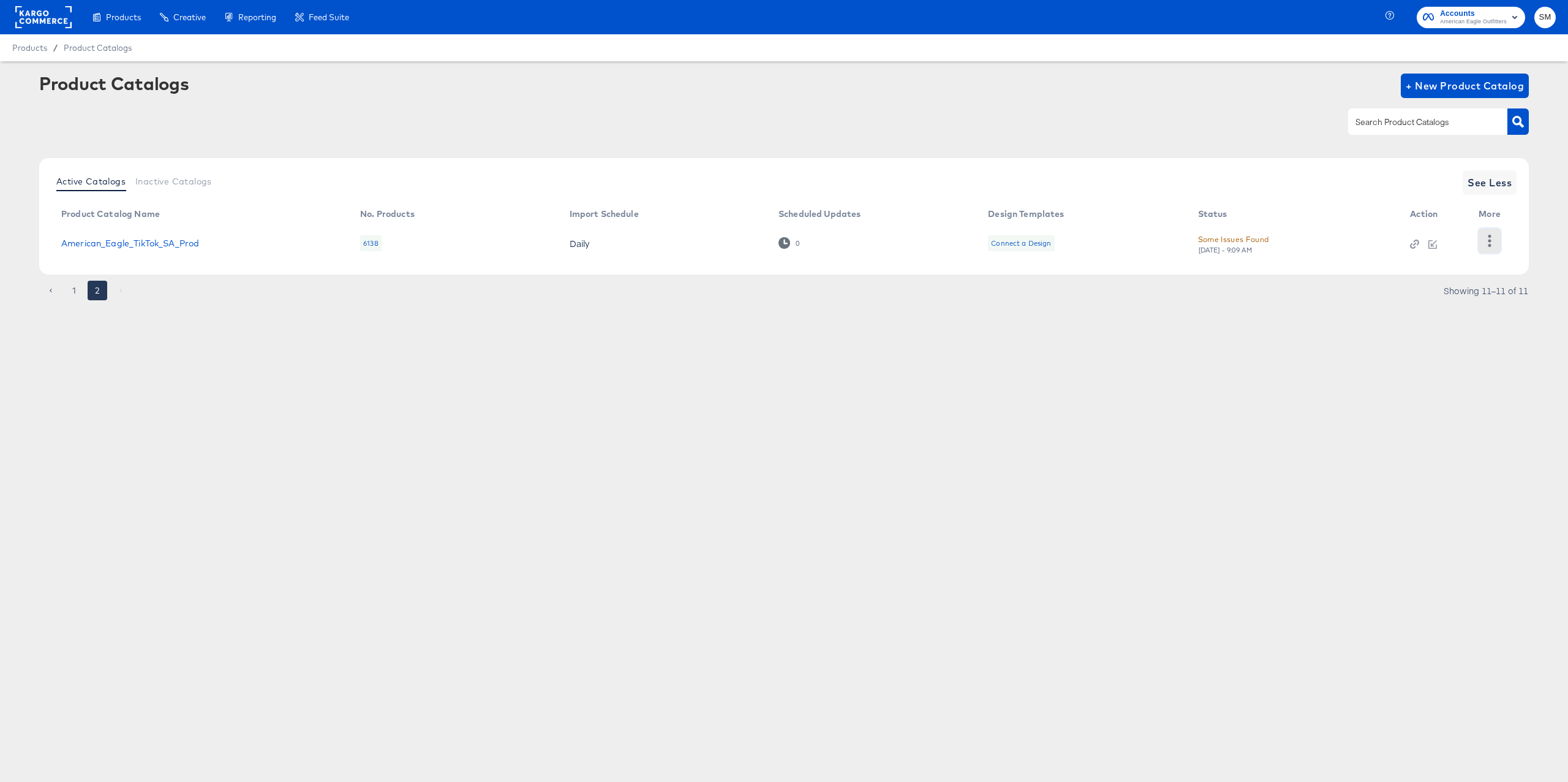
click at [1493, 237] on icon "button" at bounding box center [1489, 241] width 11 height 11
click at [849, 438] on div "Products Products Product Catalogs Enhance Your Product Catalog, Map Them to Pu…" at bounding box center [784, 391] width 1568 height 782
click at [47, 15] on rect at bounding box center [44, 17] width 57 height 22
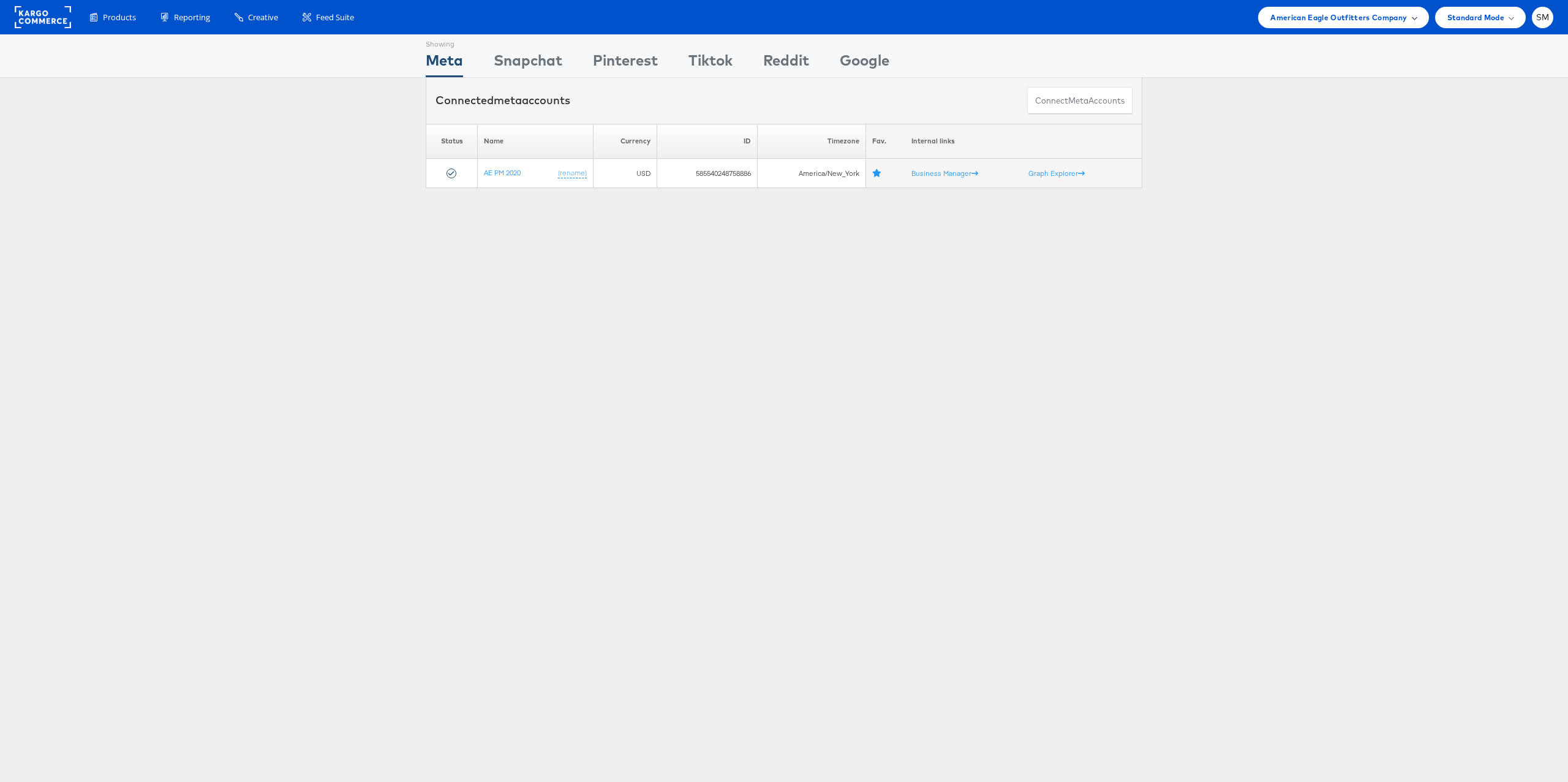
click at [1299, 22] on span "American Eagle Outfitters Company" at bounding box center [1339, 18] width 137 height 13
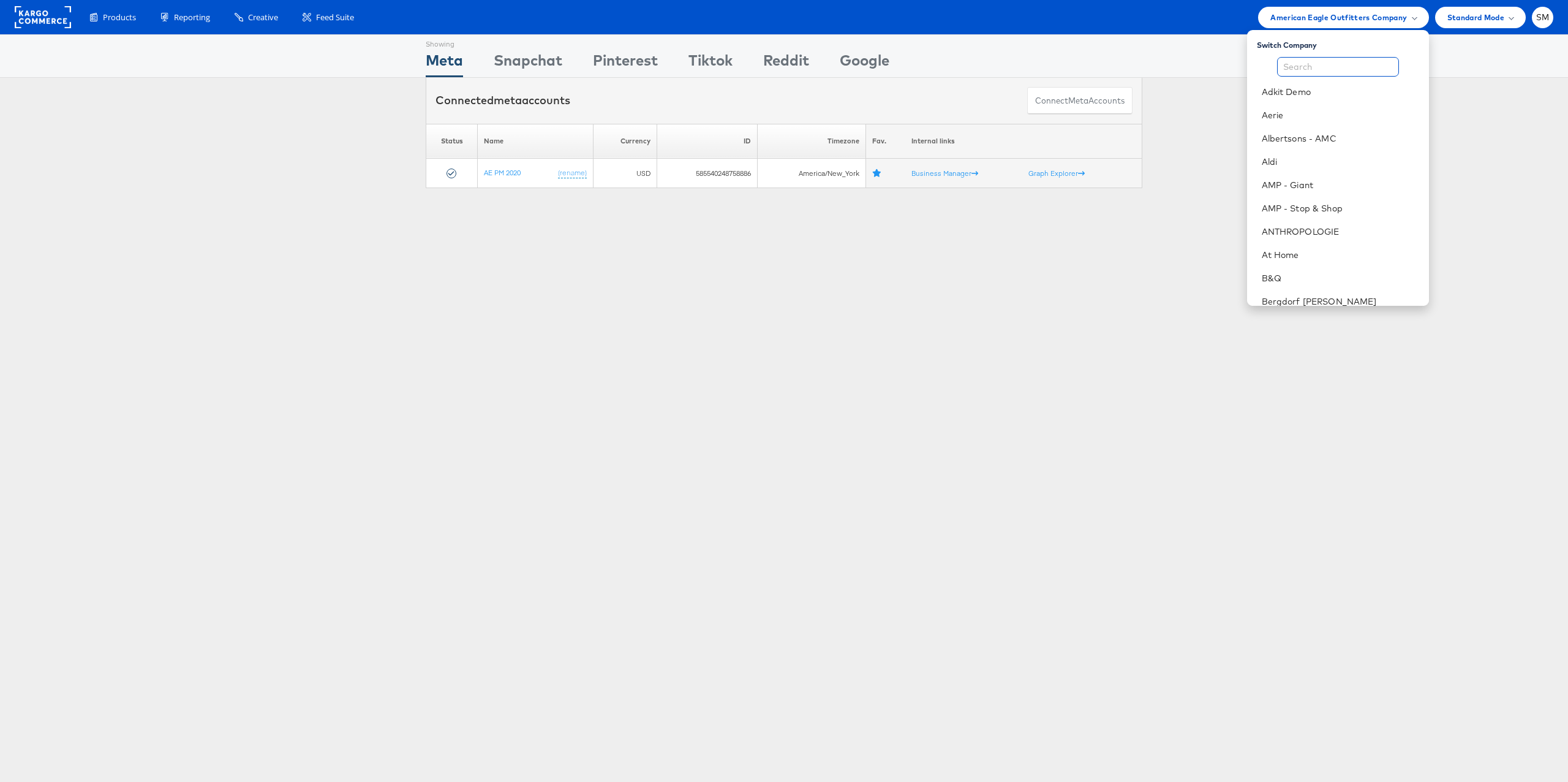
click at [1288, 66] on input "text" at bounding box center [1338, 66] width 122 height 19
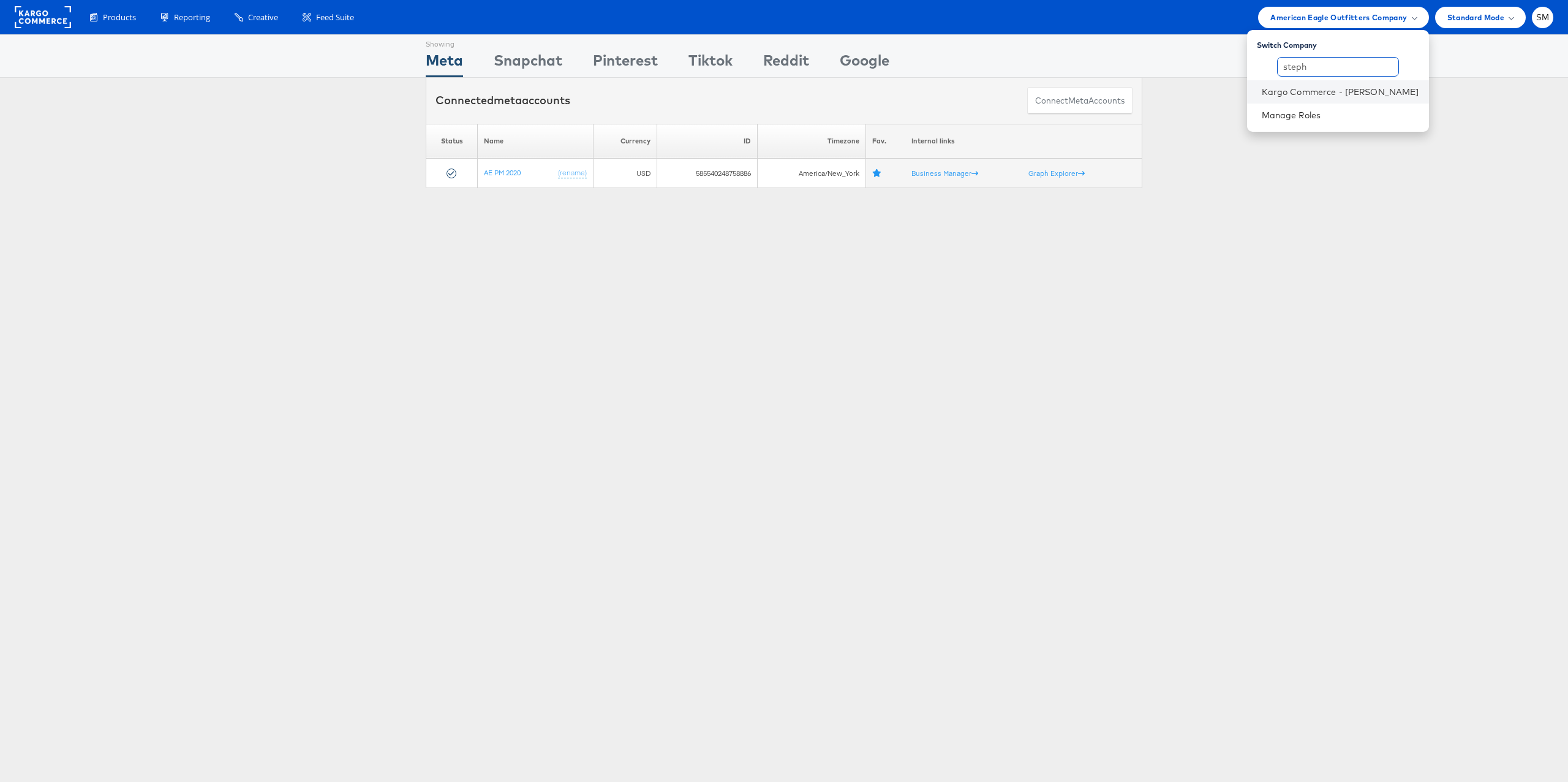
type input "steph"
click at [1292, 84] on li "Kargo Commerce - [PERSON_NAME]" at bounding box center [1338, 92] width 182 height 24
click at [1373, 92] on link "Kargo Commerce - [PERSON_NAME]" at bounding box center [1340, 92] width 157 height 12
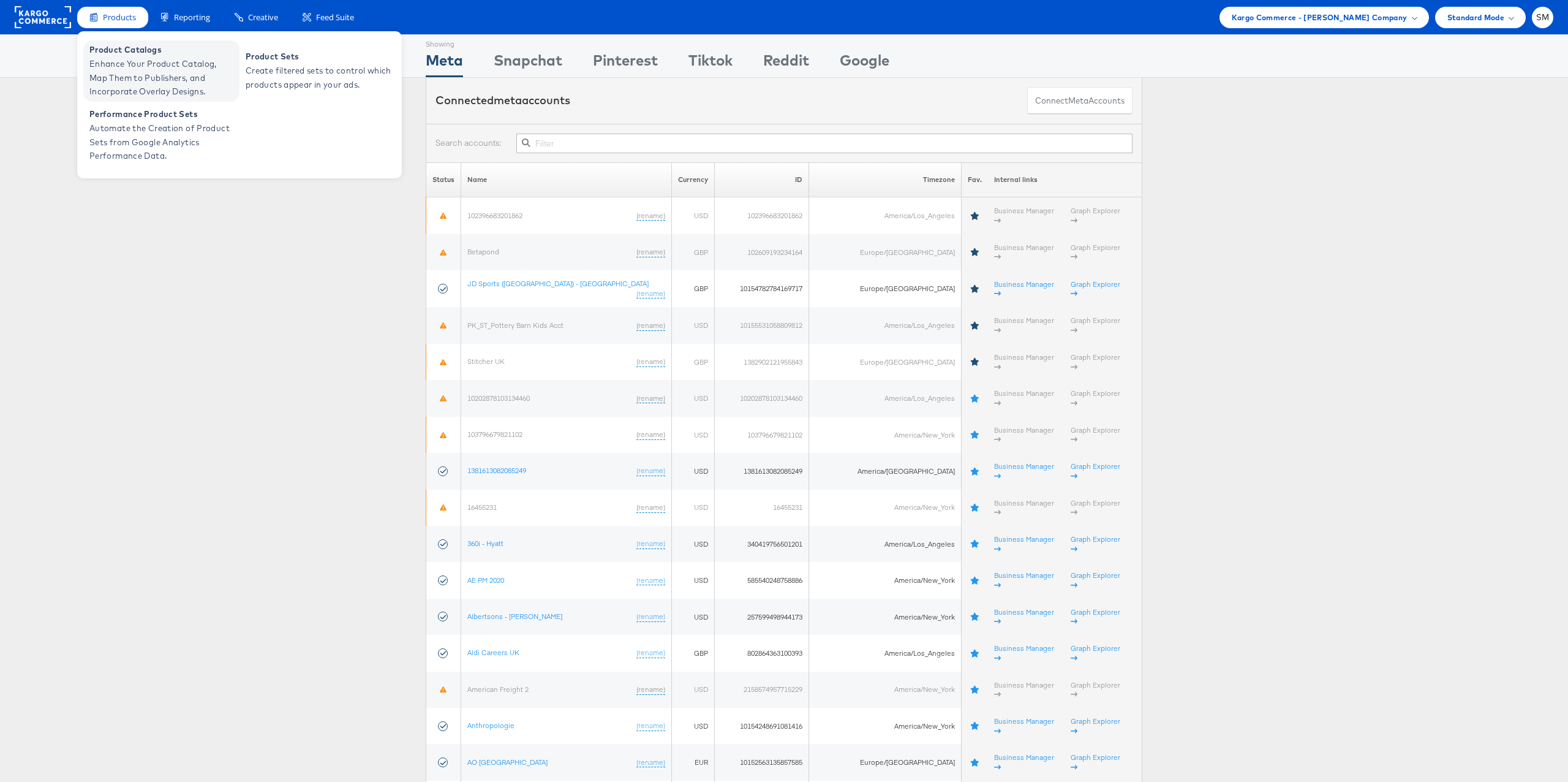
drag, startPoint x: 118, startPoint y: 54, endPoint x: 353, endPoint y: 126, distance: 245.8
click at [118, 54] on span "Product Catalogs" at bounding box center [162, 49] width 147 height 14
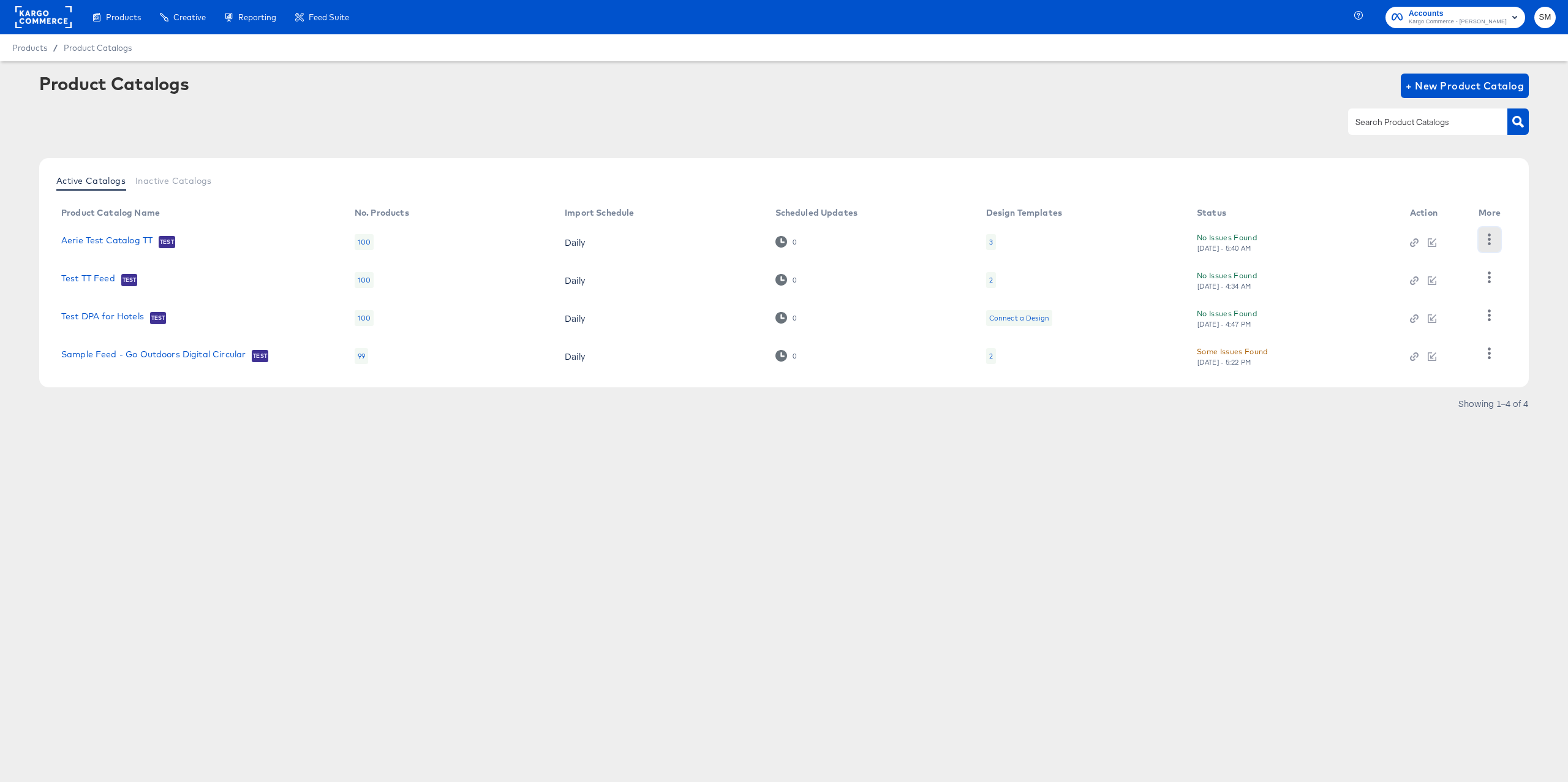
click at [1487, 233] on button "button" at bounding box center [1489, 239] width 21 height 24
drag, startPoint x: 1540, startPoint y: 252, endPoint x: 1517, endPoint y: 261, distance: 24.7
click at [1539, 252] on article "Product Catalogs + New Product Catalog Active Catalogs Inactive Catalogs Produc…" at bounding box center [784, 259] width 1568 height 395
click at [1490, 276] on icon "button" at bounding box center [1490, 277] width 3 height 11
click at [1539, 277] on article "Product Catalogs + New Product Catalog Active Catalogs Inactive Catalogs Produc…" at bounding box center [784, 259] width 1568 height 395
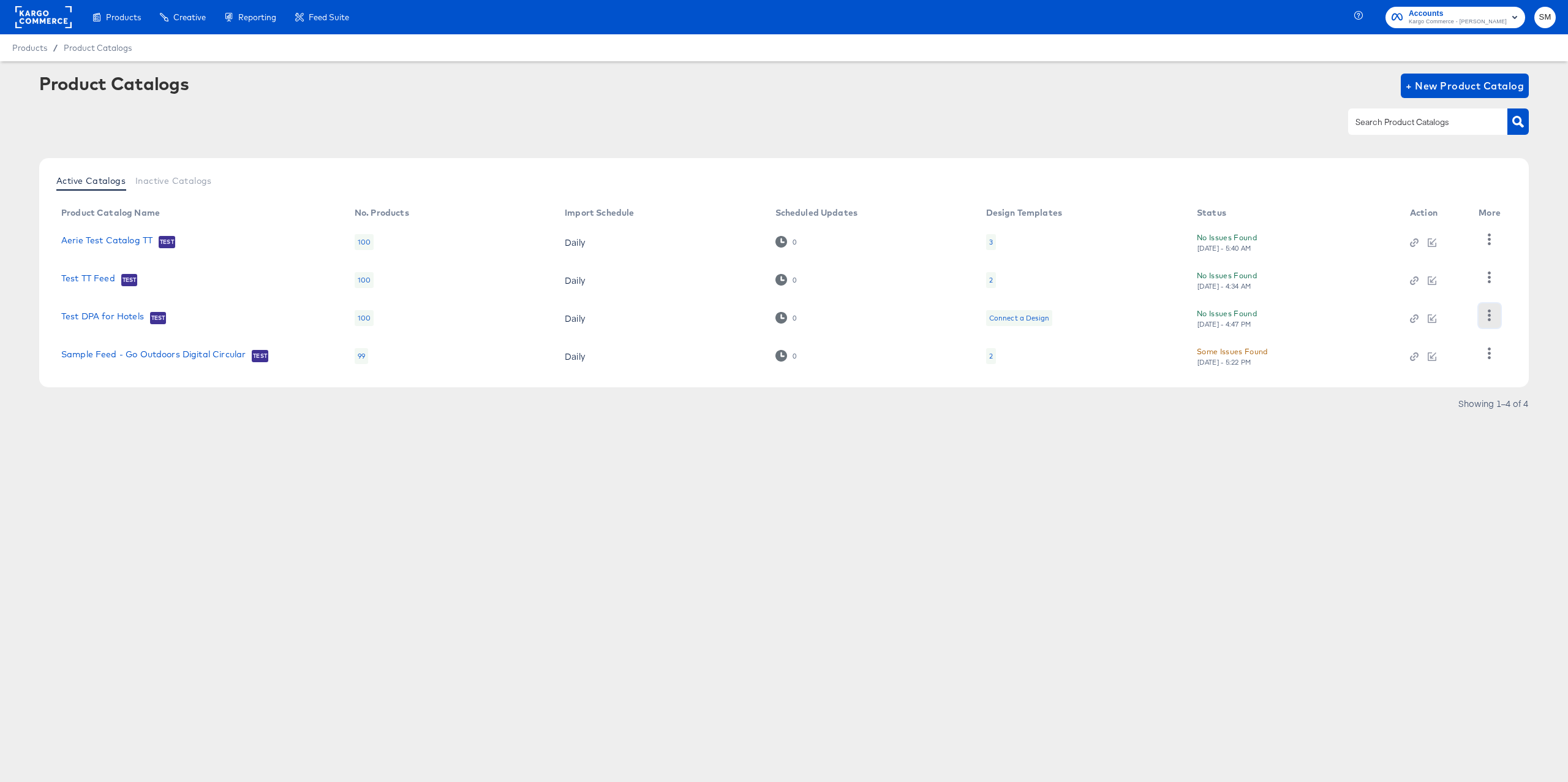
drag, startPoint x: 1489, startPoint y: 314, endPoint x: 1497, endPoint y: 313, distance: 8.1
click at [1490, 313] on icon "button" at bounding box center [1489, 315] width 11 height 11
click at [1446, 259] on div "Inspect Catalog" at bounding box center [1439, 258] width 122 height 19
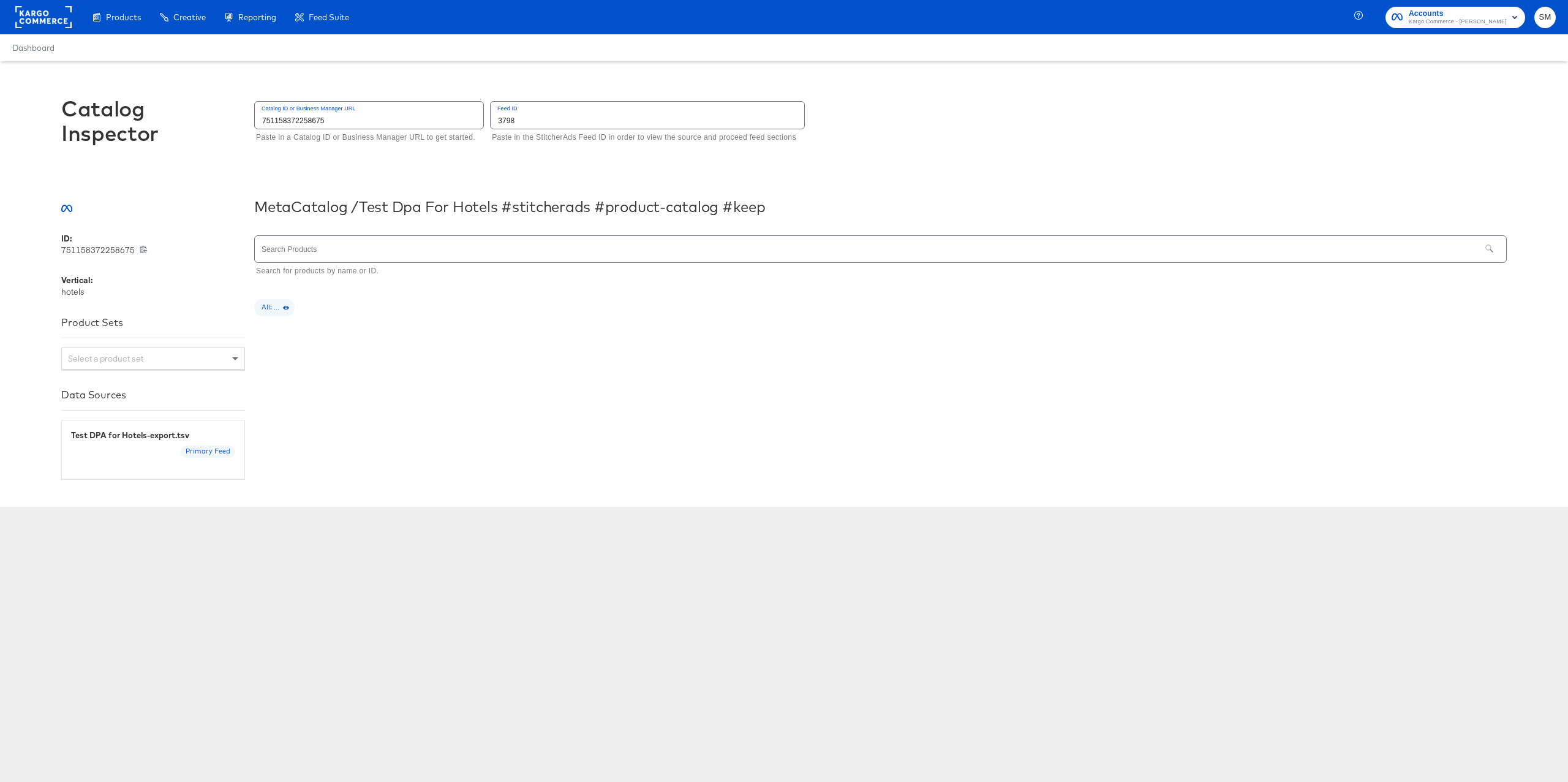
click at [277, 118] on input "751158372258675" at bounding box center [369, 114] width 229 height 27
type input "423915495108747"
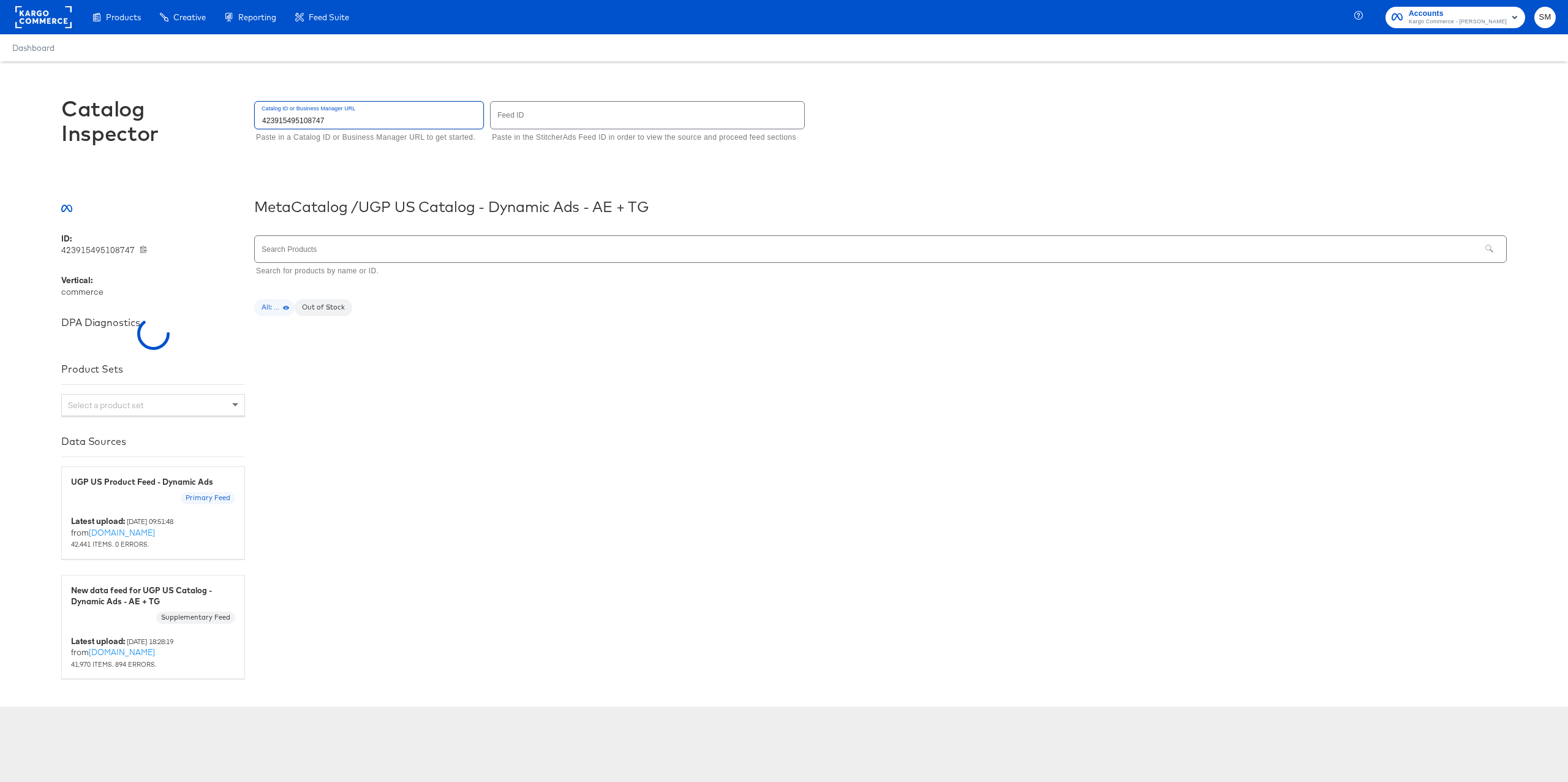
type input "423915495108747"
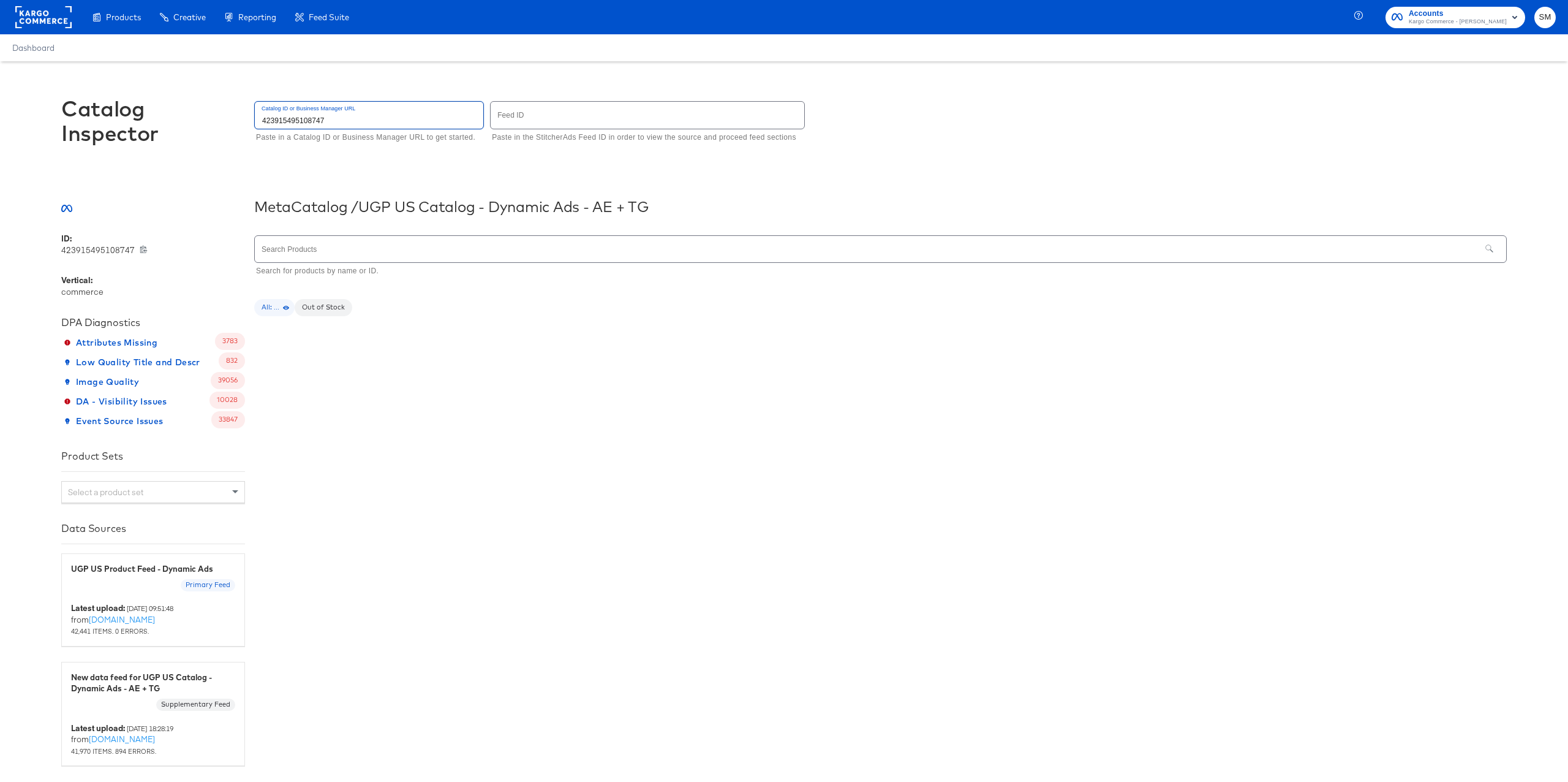
scroll to position [12, 0]
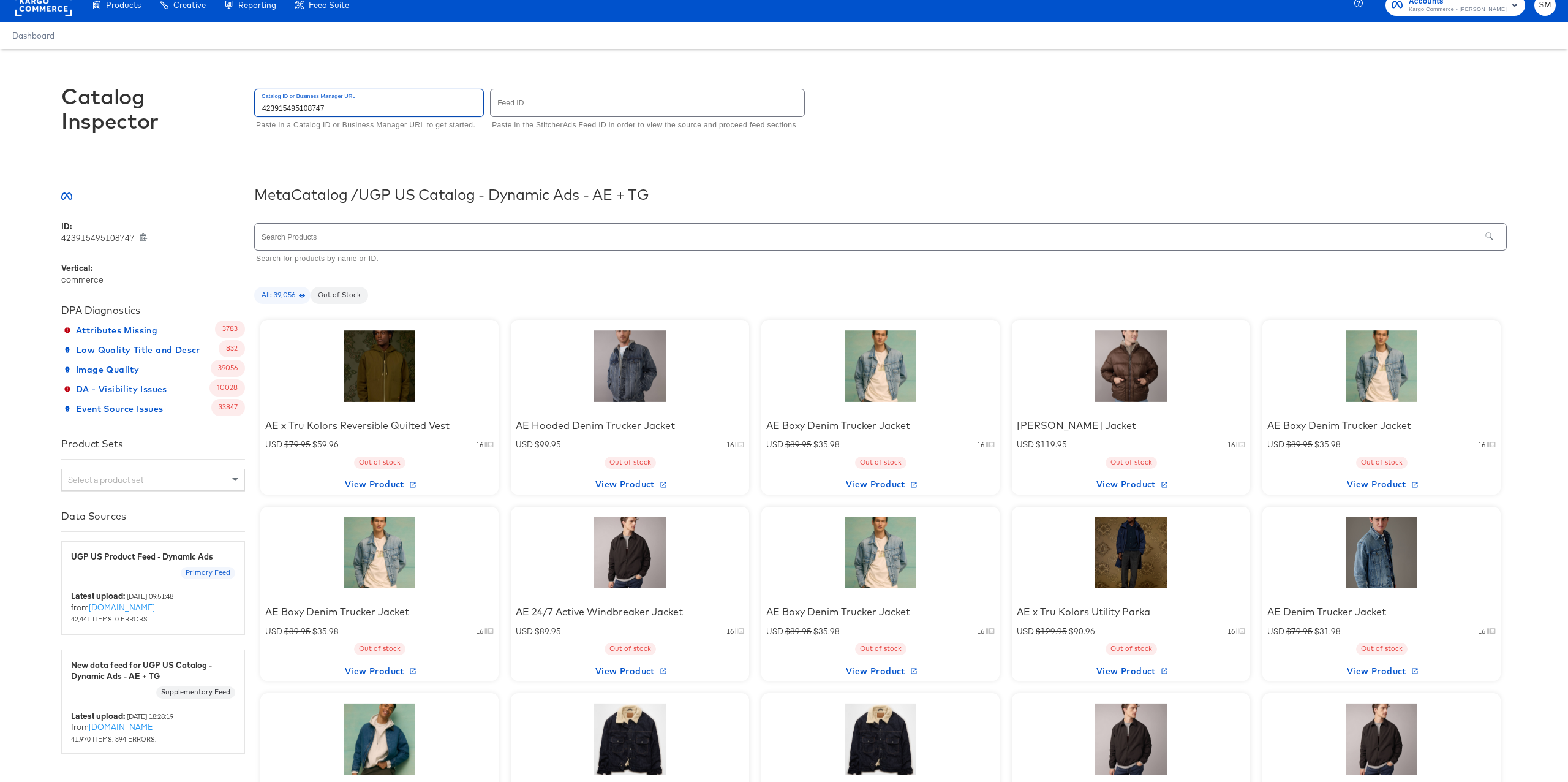
click at [513, 233] on input "text" at bounding box center [867, 237] width 1226 height 27
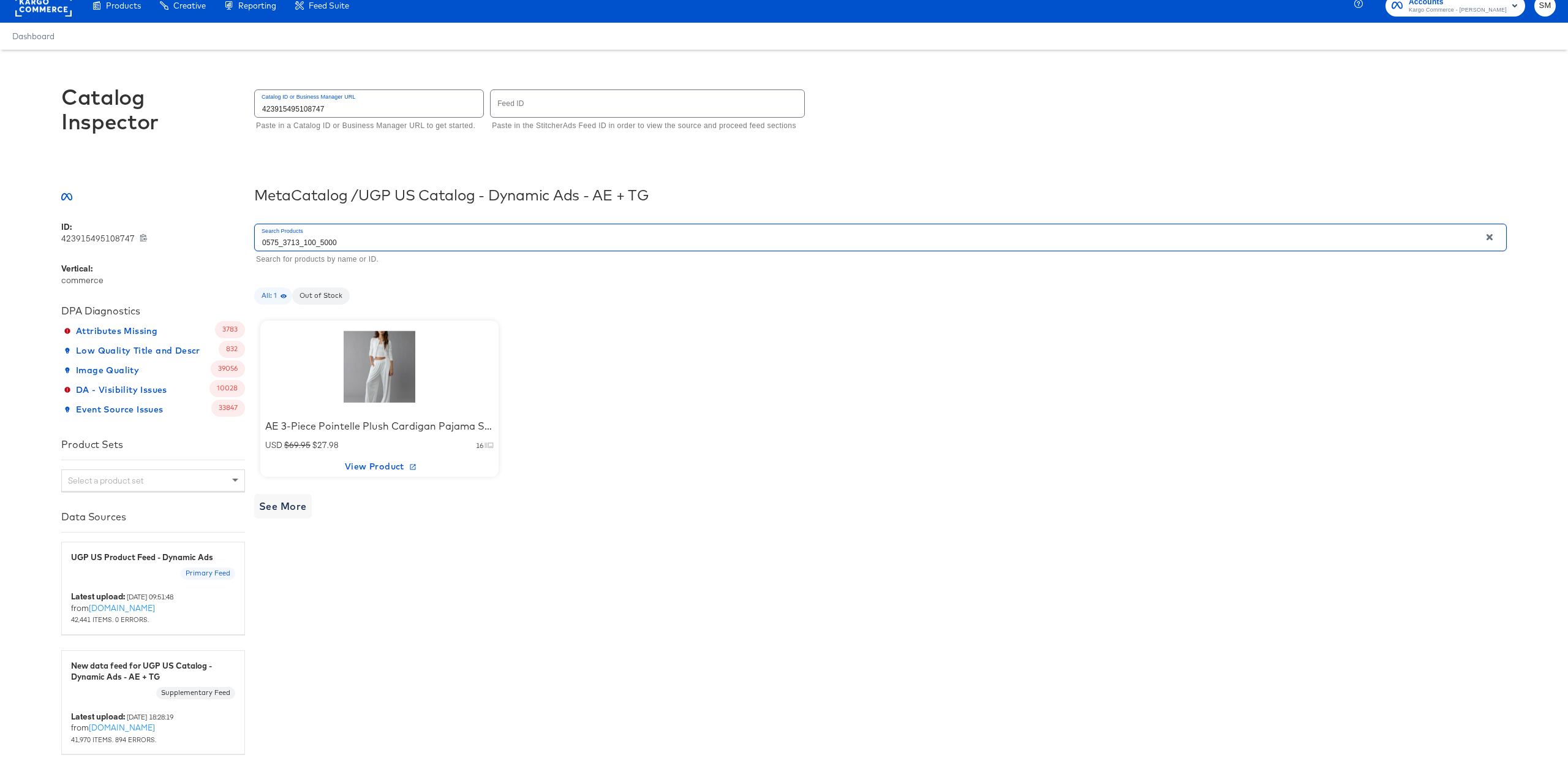
click at [433, 335] on div at bounding box center [379, 366] width 109 height 82
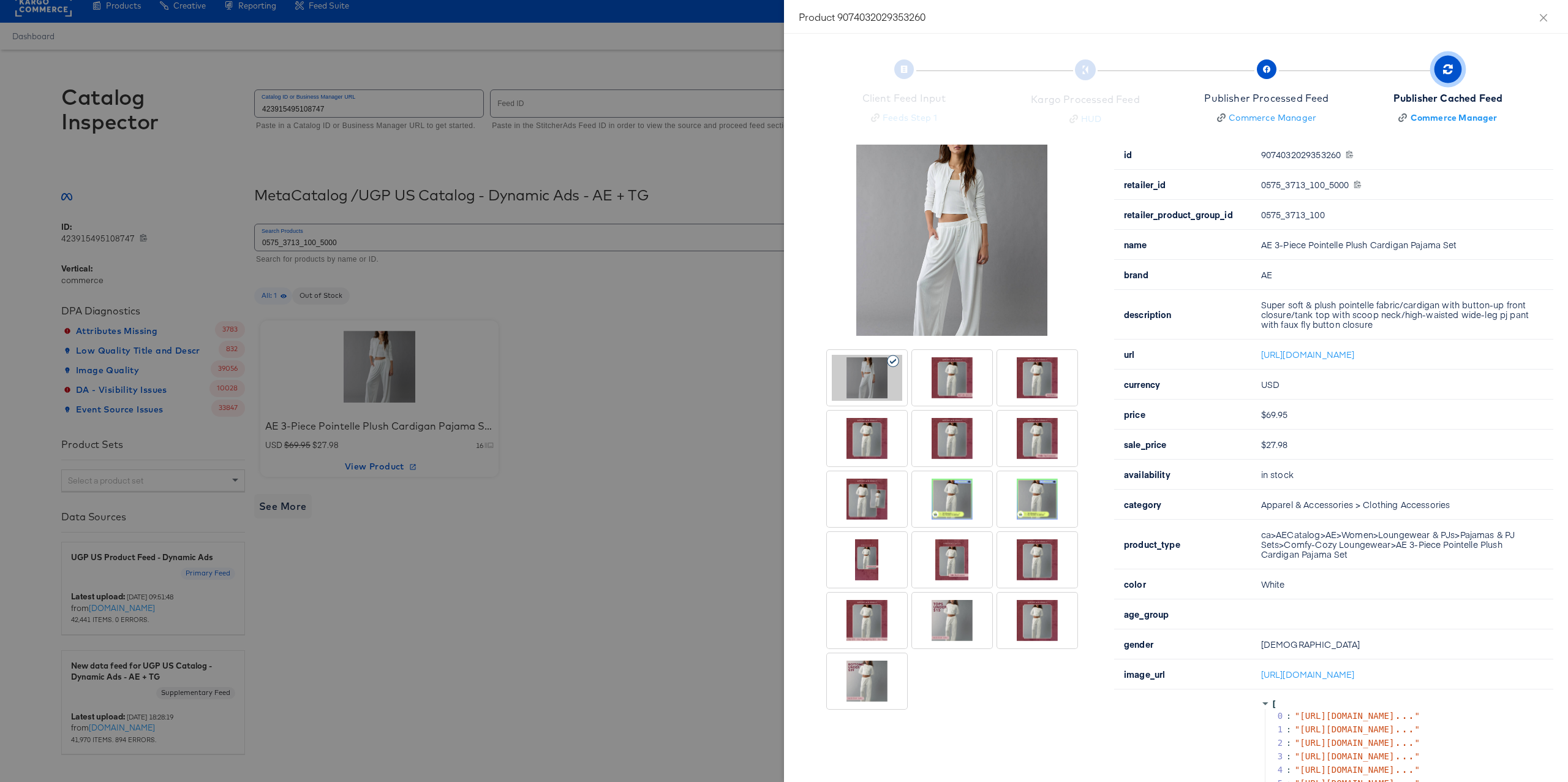
click at [1306, 151] on div "9074032029353260 9074032029353260" at bounding box center [1399, 154] width 277 height 10
copy div "9074032029353260"
click at [737, 121] on div at bounding box center [784, 391] width 1568 height 782
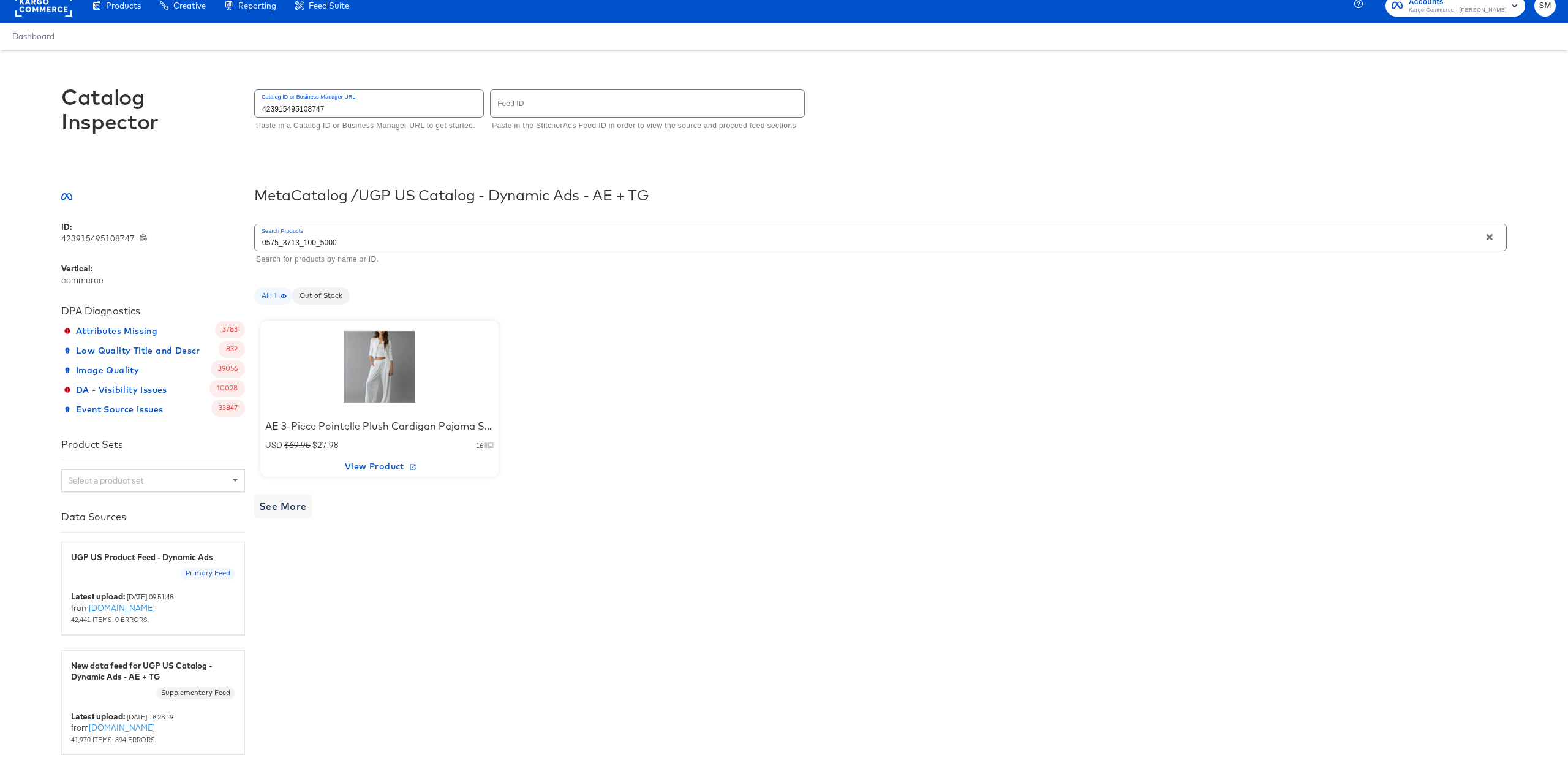
click at [383, 240] on input "0575_3713_100_5000" at bounding box center [867, 237] width 1226 height 27
click at [411, 370] on div at bounding box center [379, 366] width 105 height 76
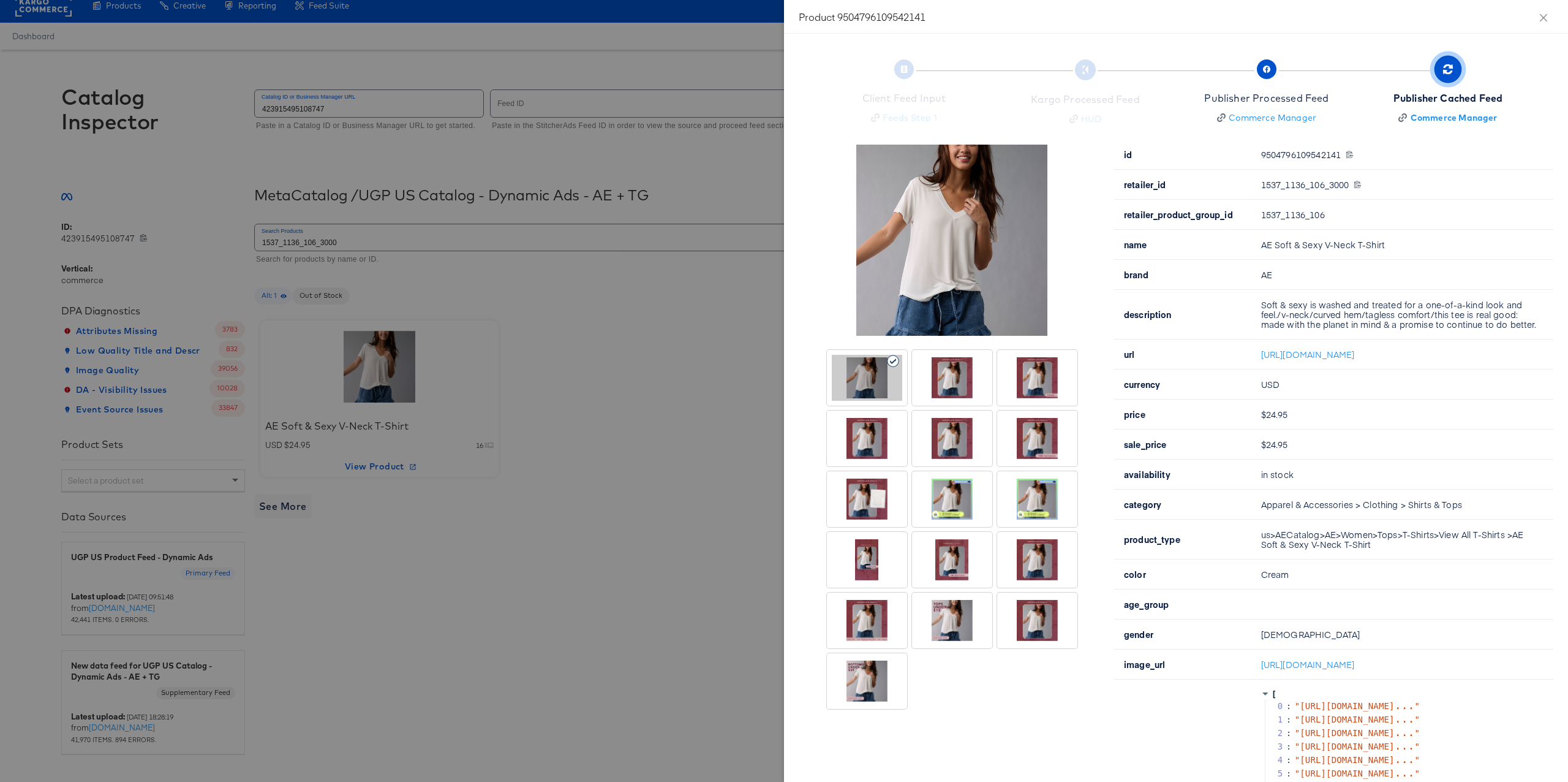
click at [1292, 152] on div "9504796109542141 9504796109542141" at bounding box center [1399, 154] width 277 height 10
copy div "9504796109542141"
click at [634, 116] on div at bounding box center [784, 391] width 1568 height 782
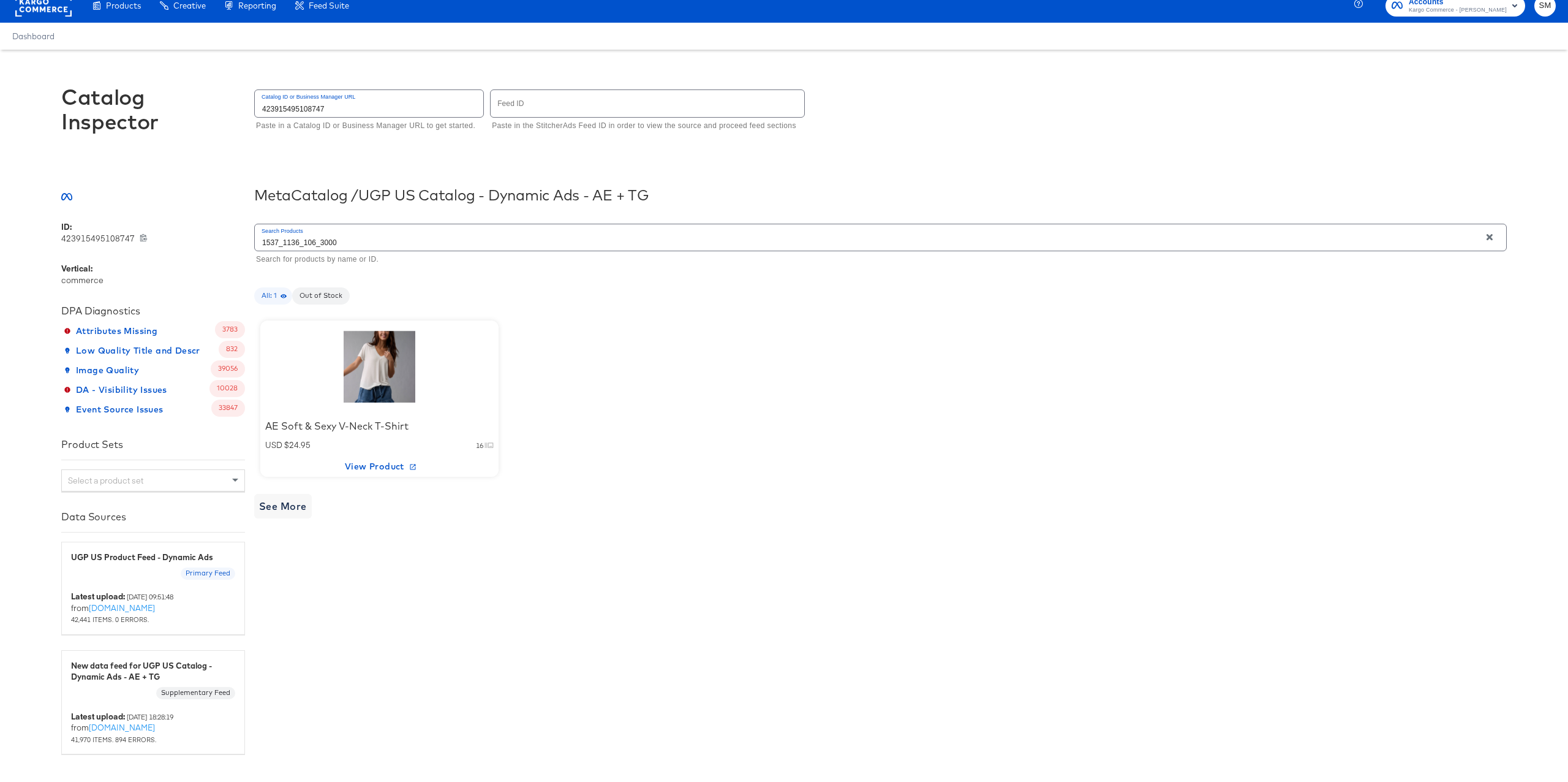
click at [437, 240] on input "1537_1136_106_3000" at bounding box center [867, 237] width 1226 height 27
click at [438, 365] on div "AE Stretch Barrel [PERSON_NAME] USD $59.95 $53.95 16 View Product" at bounding box center [379, 398] width 238 height 156
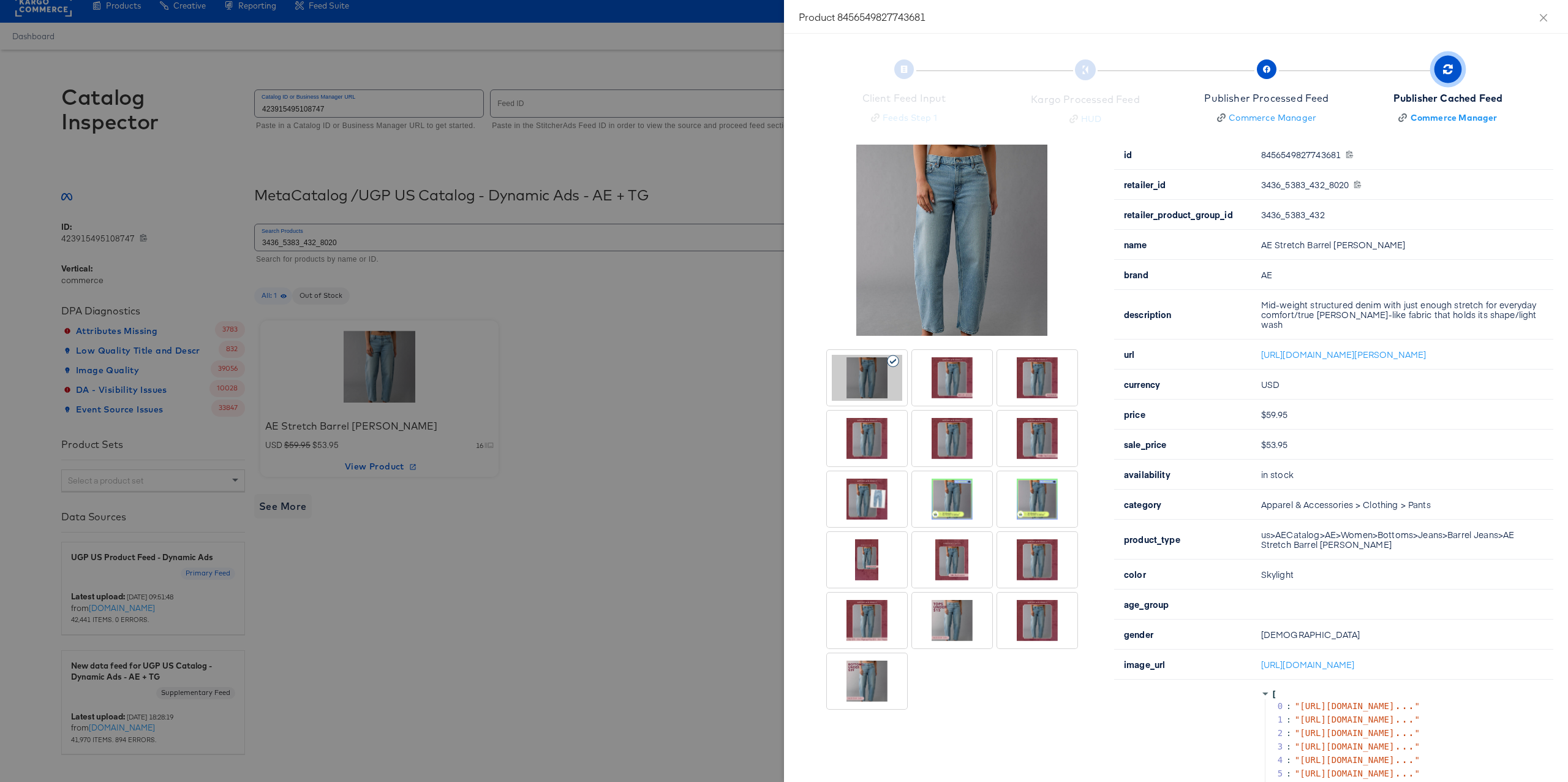
click at [1305, 156] on div "8456549827743681 8456549827743681" at bounding box center [1399, 154] width 277 height 10
copy div "8456549827743681"
click at [60, 17] on div at bounding box center [784, 391] width 1568 height 782
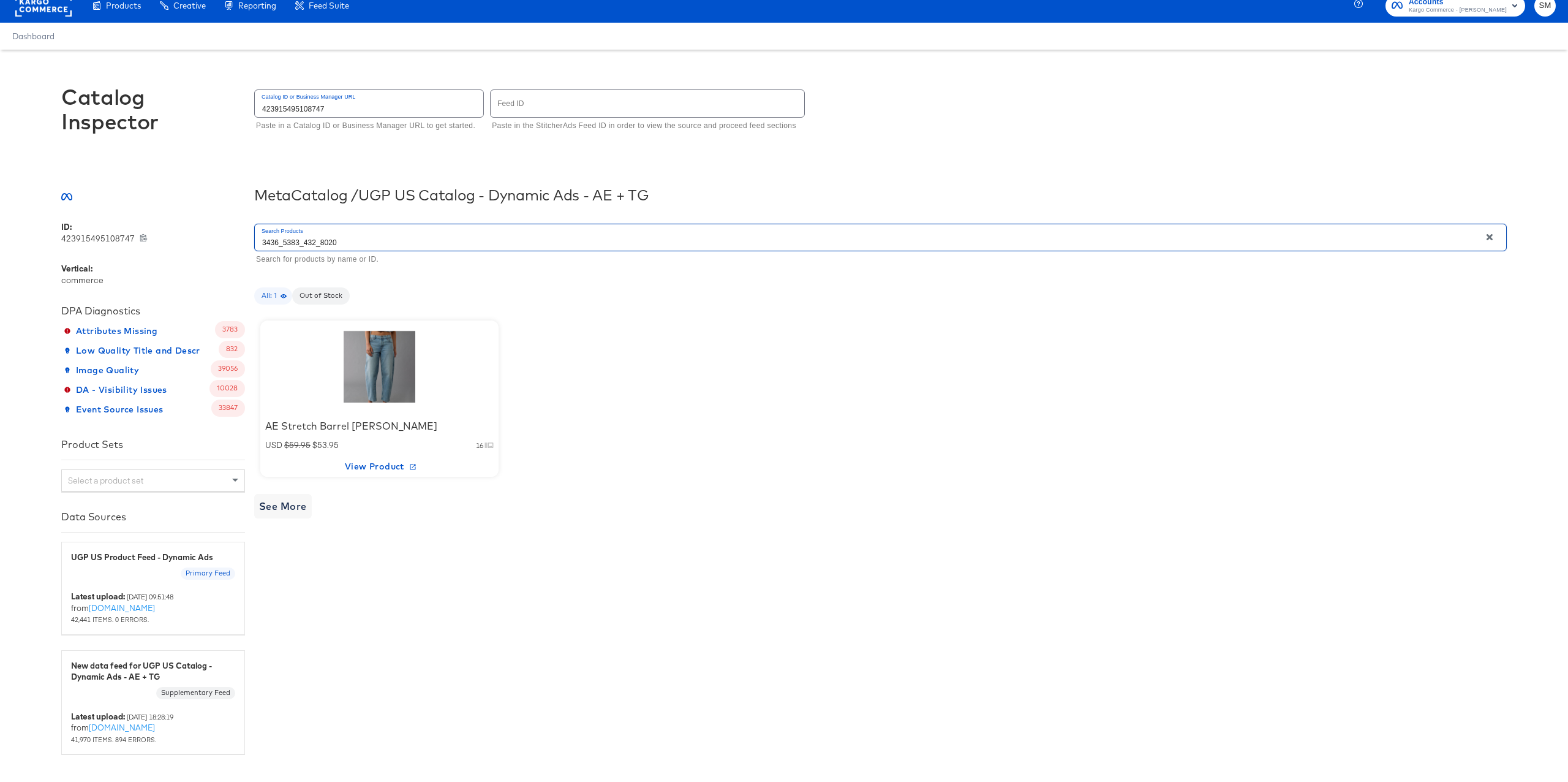
click at [357, 245] on input "3436_5383_432_8020" at bounding box center [867, 237] width 1226 height 27
click at [395, 373] on div at bounding box center [379, 366] width 105 height 76
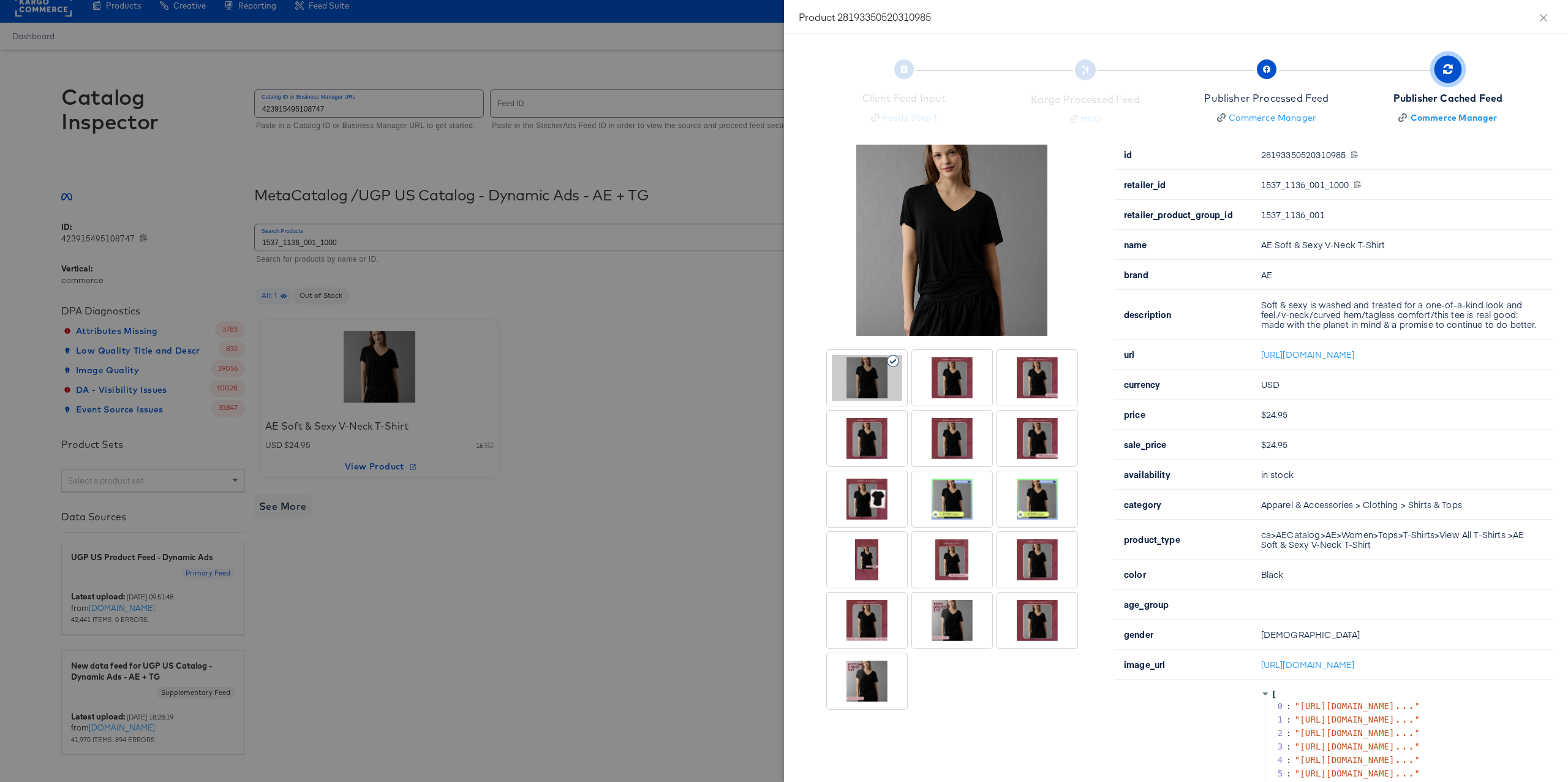
click at [1292, 152] on div "28193350520310985 28193350520310985" at bounding box center [1399, 154] width 277 height 10
copy div "28193350520310985"
click at [732, 24] on div at bounding box center [784, 391] width 1568 height 782
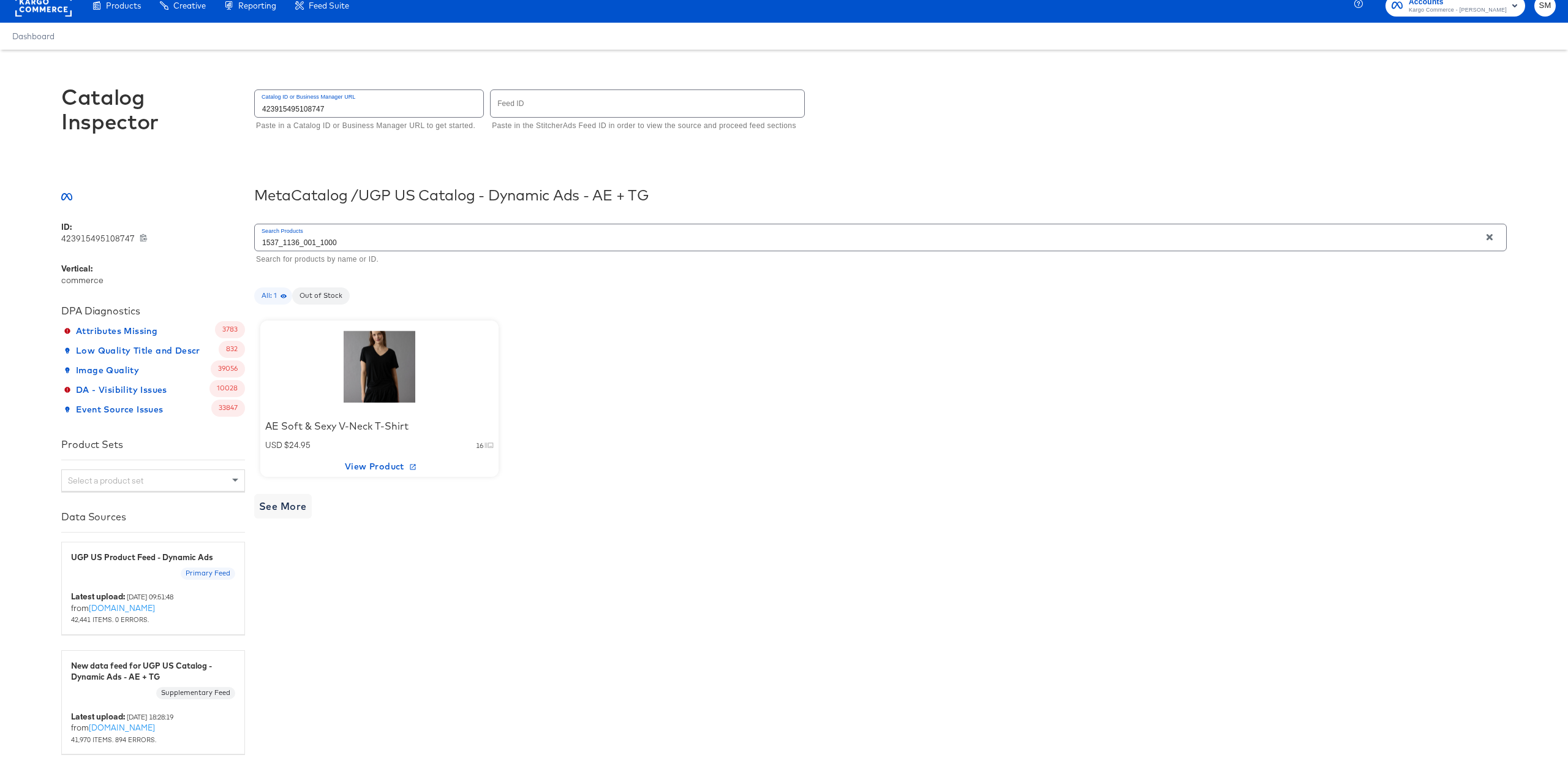
click at [340, 244] on input "1537_1136_001_1000" at bounding box center [867, 237] width 1226 height 27
type input "[CREDIT_CARD_NUMBER]"
click at [378, 112] on input "423915495108747" at bounding box center [369, 103] width 229 height 27
type input "[CREDIT_CARD_NUMBER]"
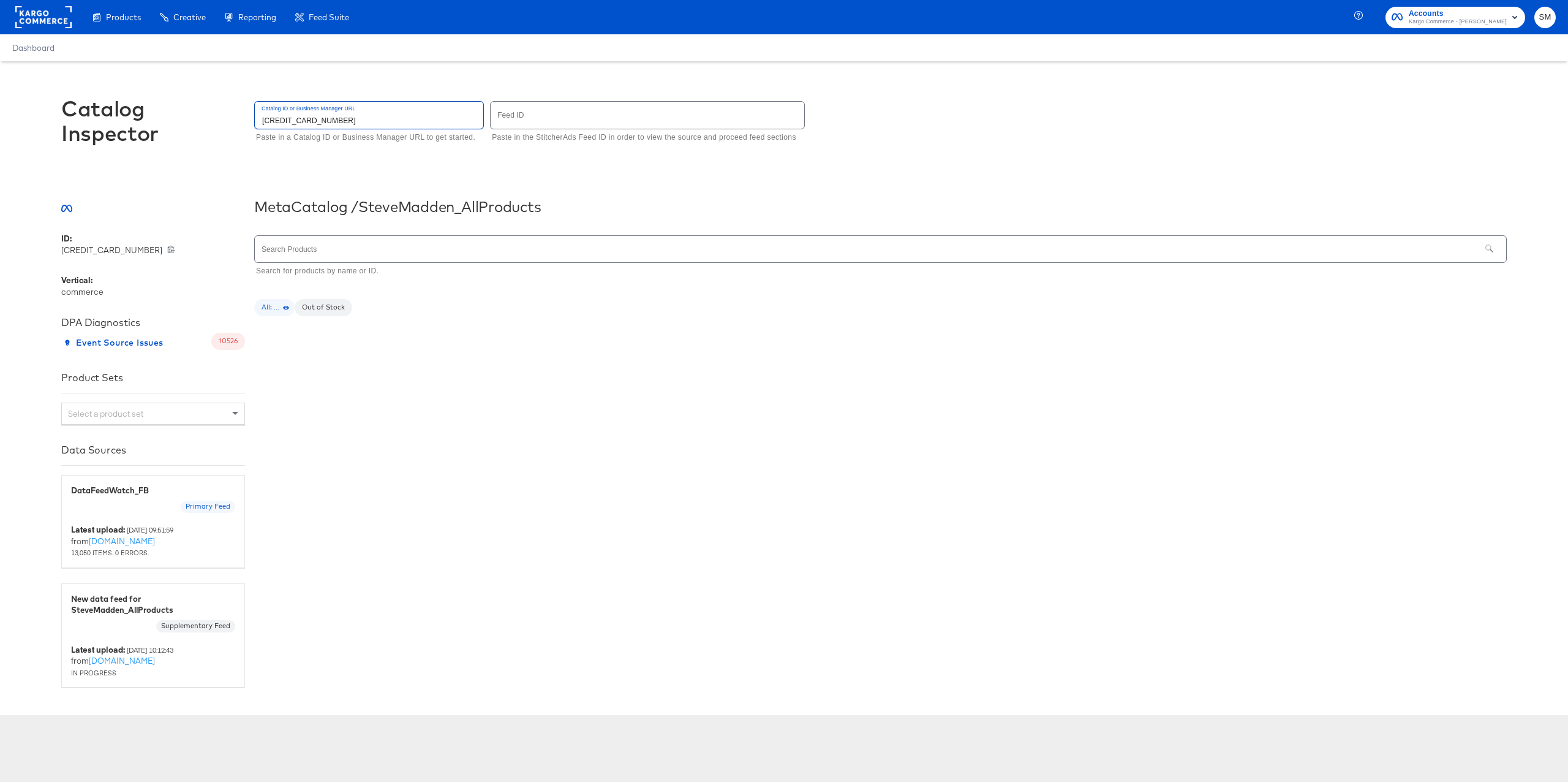
type input "[CREDIT_CARD_NUMBER]"
click at [470, 242] on input "text" at bounding box center [867, 249] width 1226 height 27
type input "41024971538565"
click at [380, 378] on div at bounding box center [379, 378] width 105 height 76
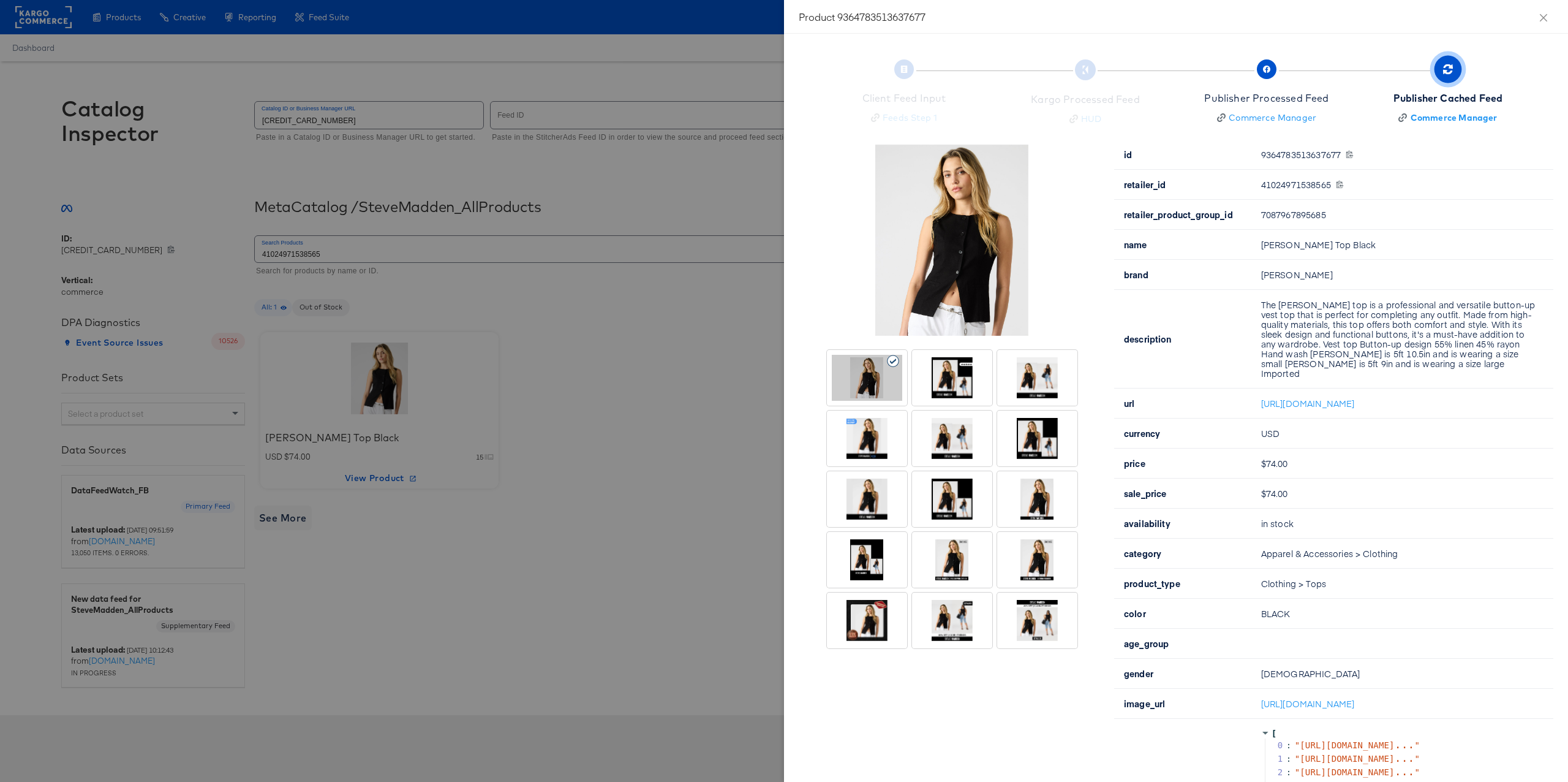
click at [1288, 154] on div "9364783513637677 9364783513637677" at bounding box center [1399, 154] width 277 height 10
copy div "9364783513637677"
